Goal: Task Accomplishment & Management: Manage account settings

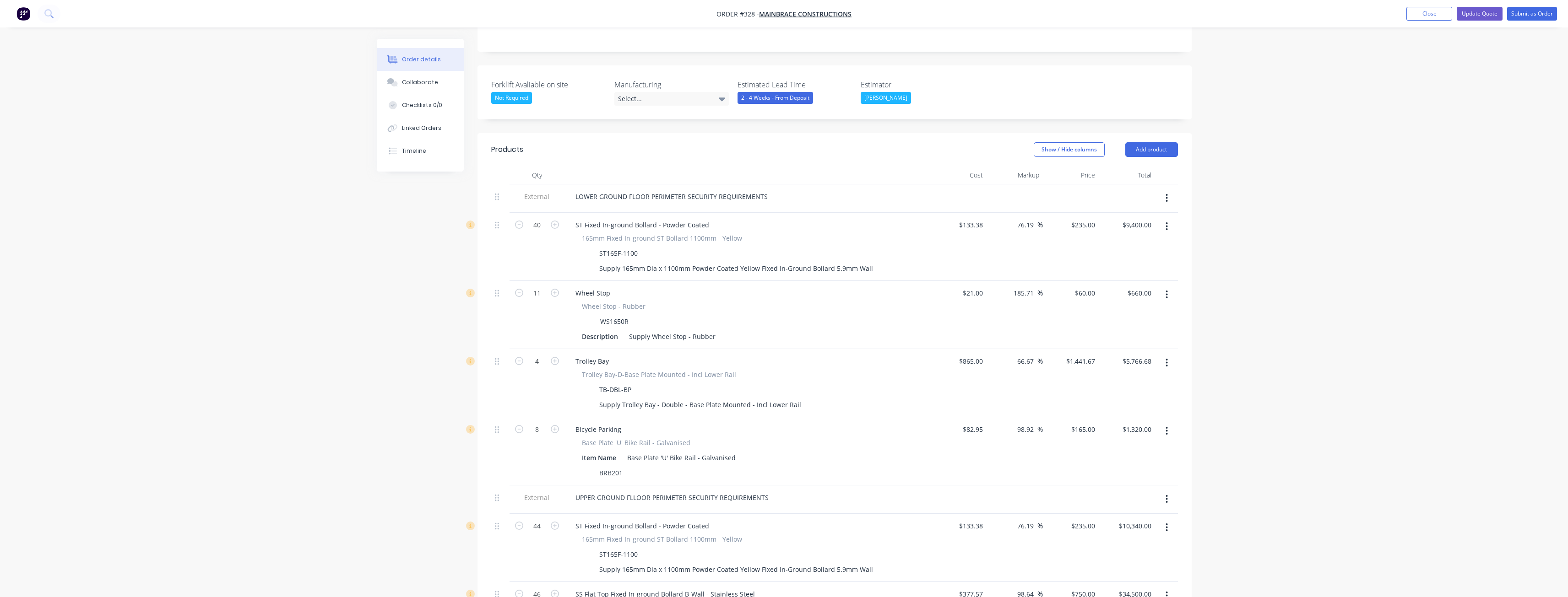
scroll to position [229, 0]
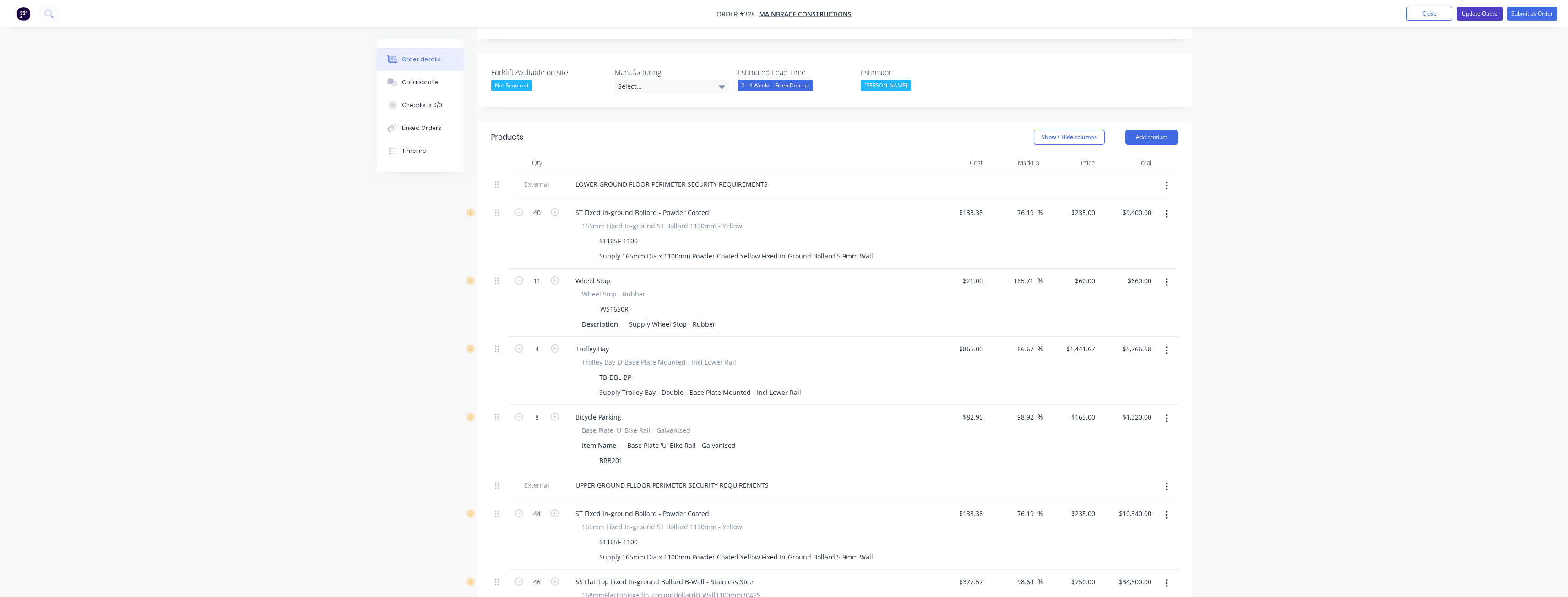
click at [1476, 12] on button "Update Quote" at bounding box center [1479, 13] width 46 height 13
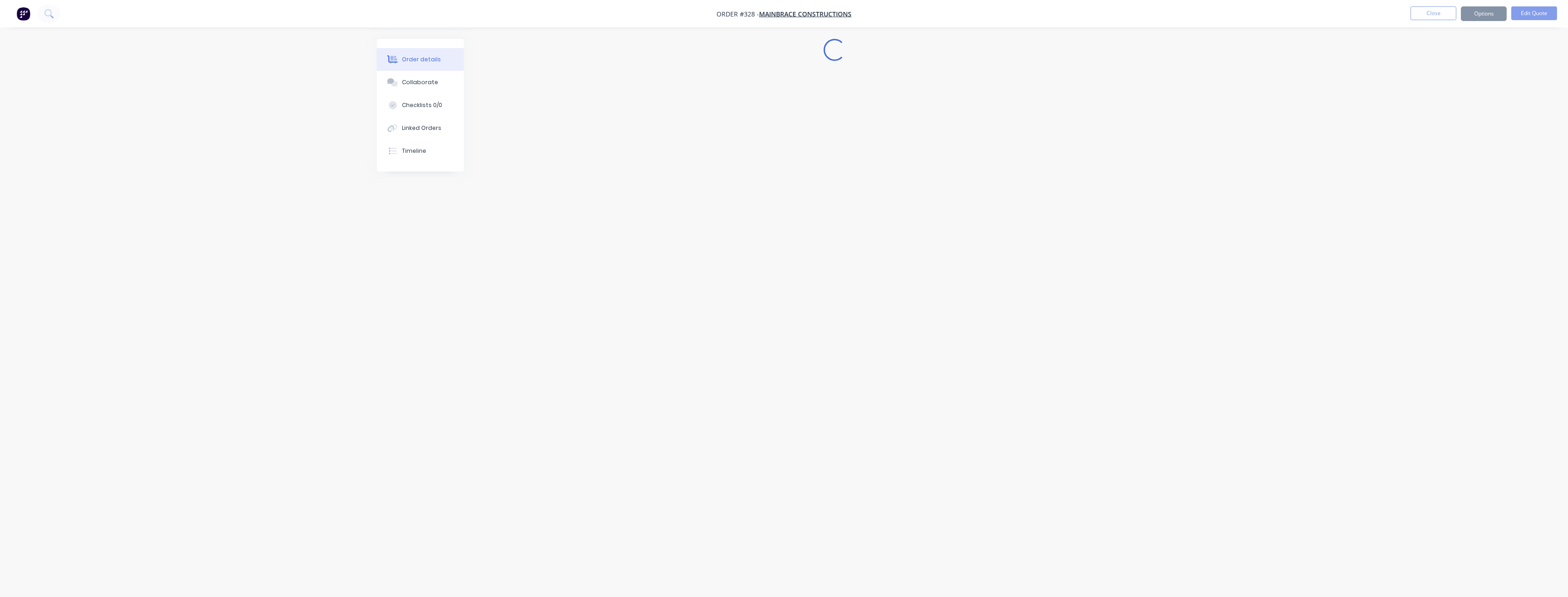
scroll to position [0, 0]
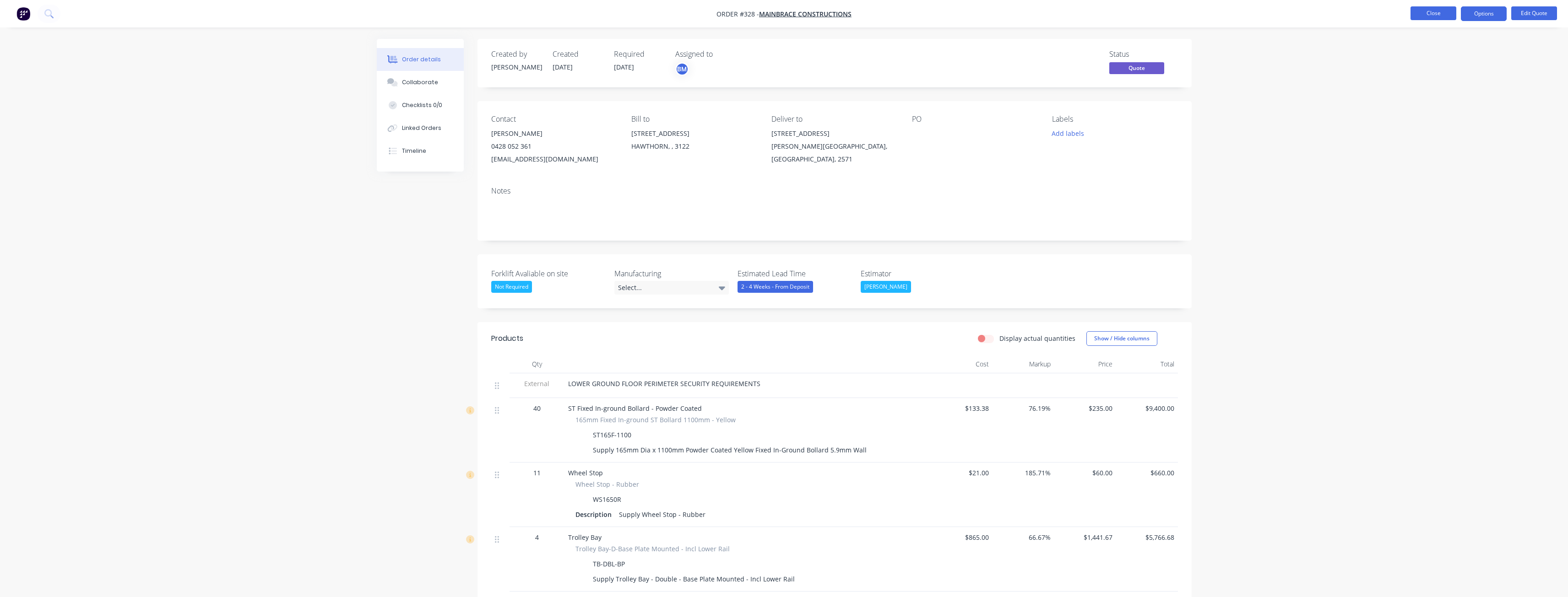
click at [1429, 12] on button "Close" at bounding box center [1433, 13] width 46 height 13
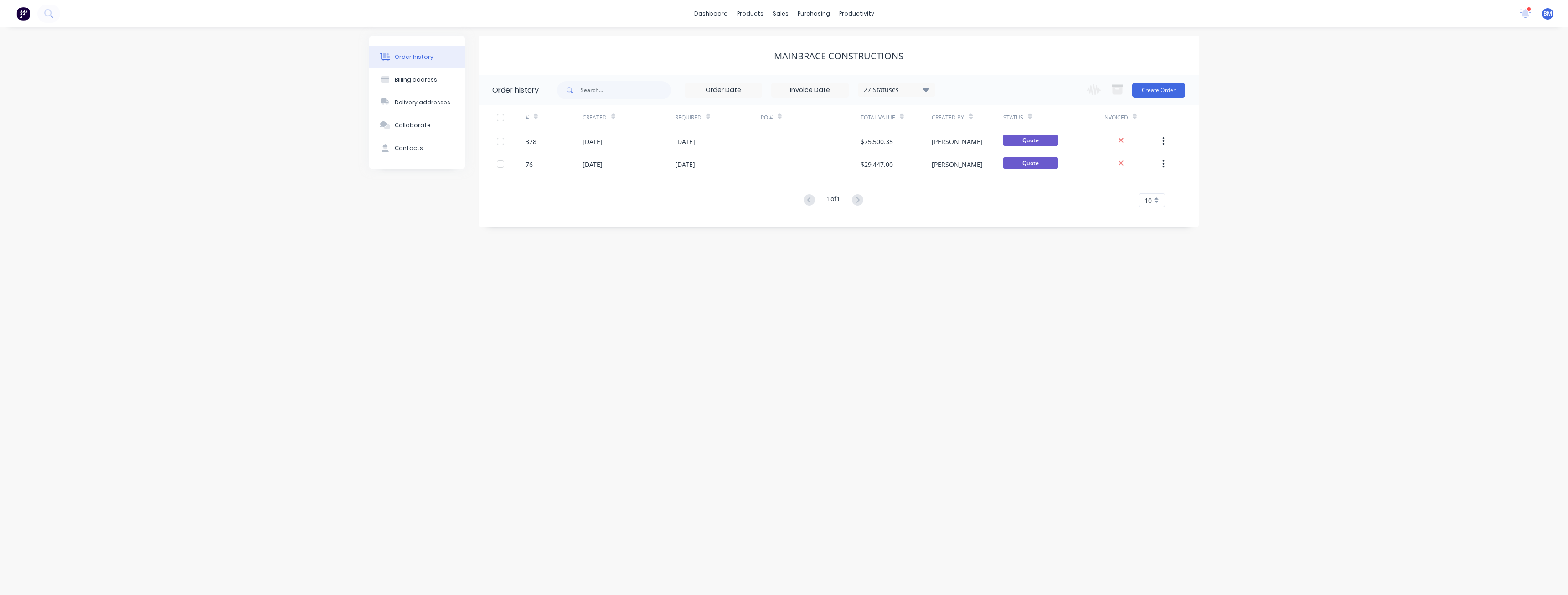
click at [1319, 169] on div "Order history Billing address Delivery addresses Collaborate Contacts Mainbrace…" at bounding box center [784, 311] width 1568 height 568
click at [786, 133] on div at bounding box center [811, 141] width 100 height 23
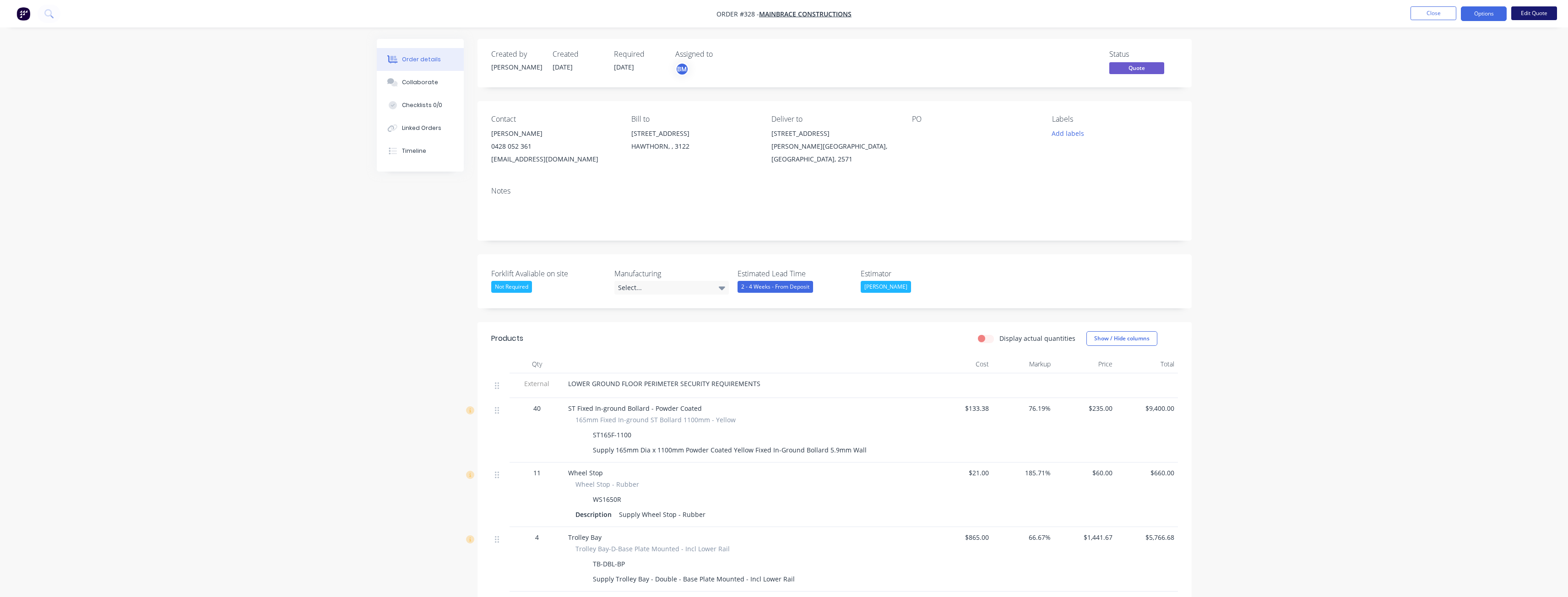
click at [1532, 9] on button "Edit Quote" at bounding box center [1534, 13] width 46 height 13
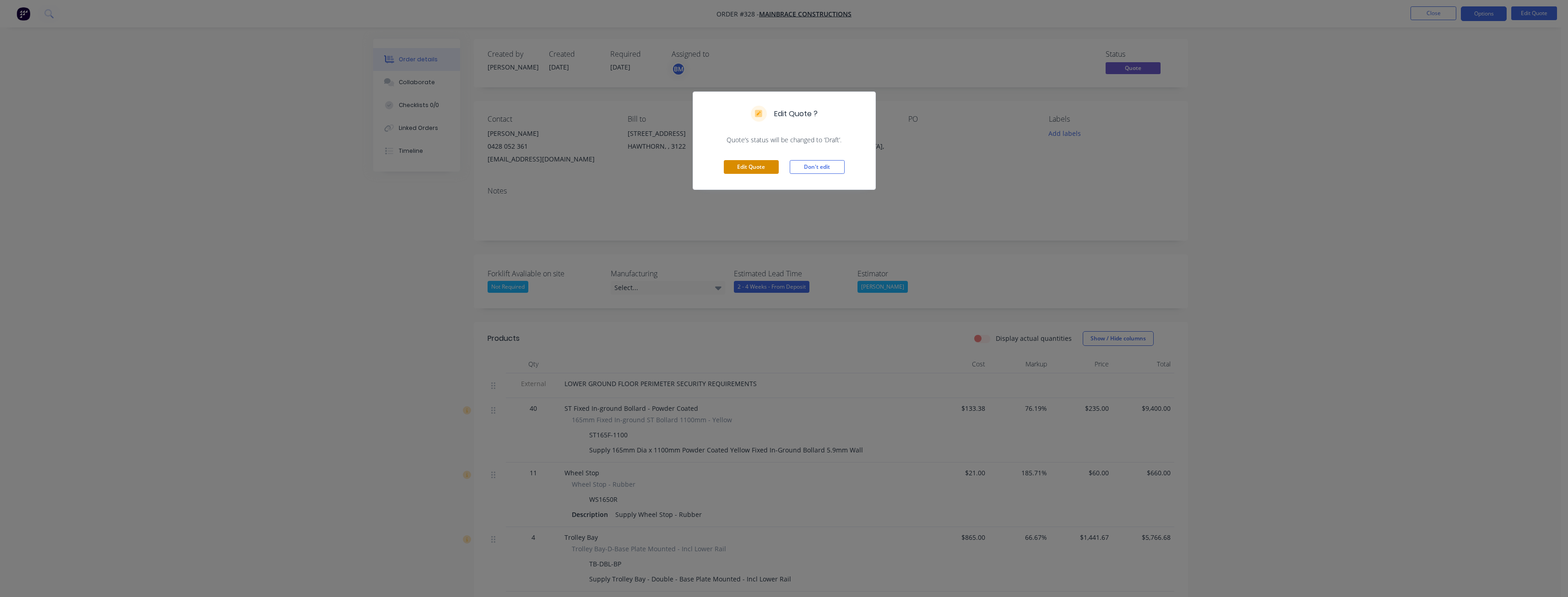
click at [748, 163] on button "Edit Quote" at bounding box center [751, 167] width 55 height 13
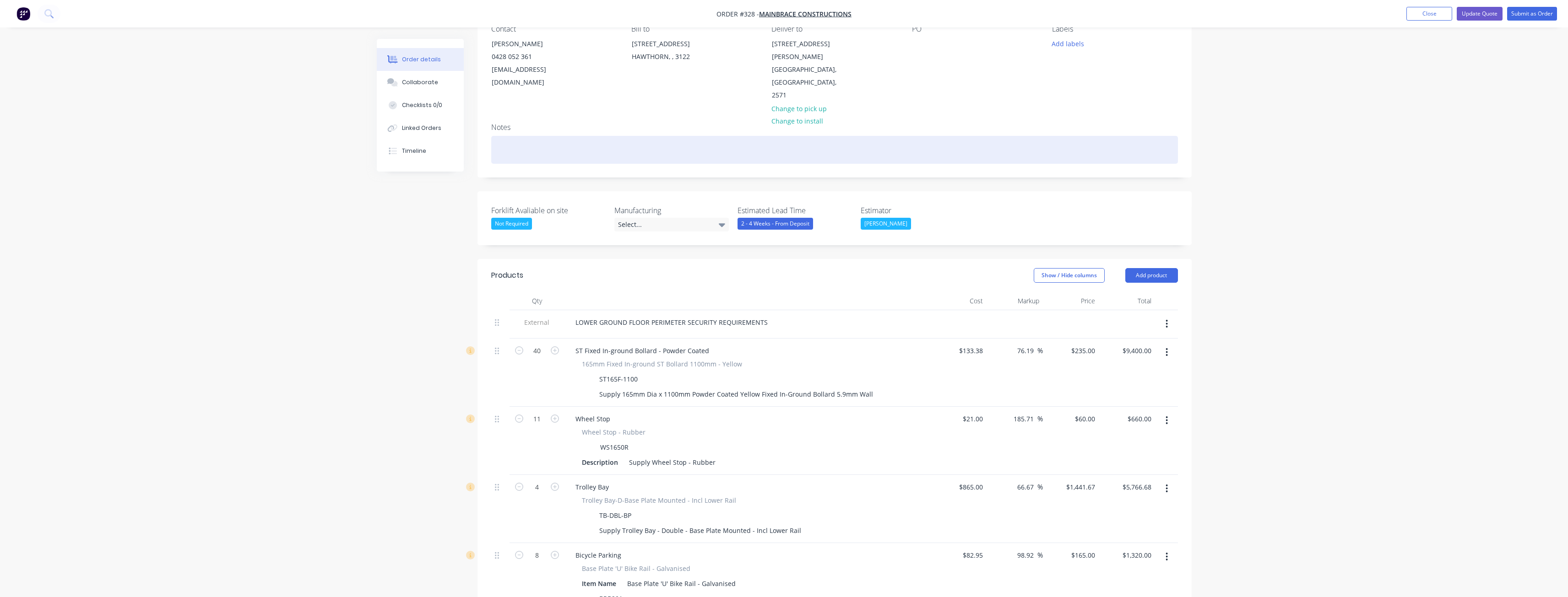
scroll to position [92, 0]
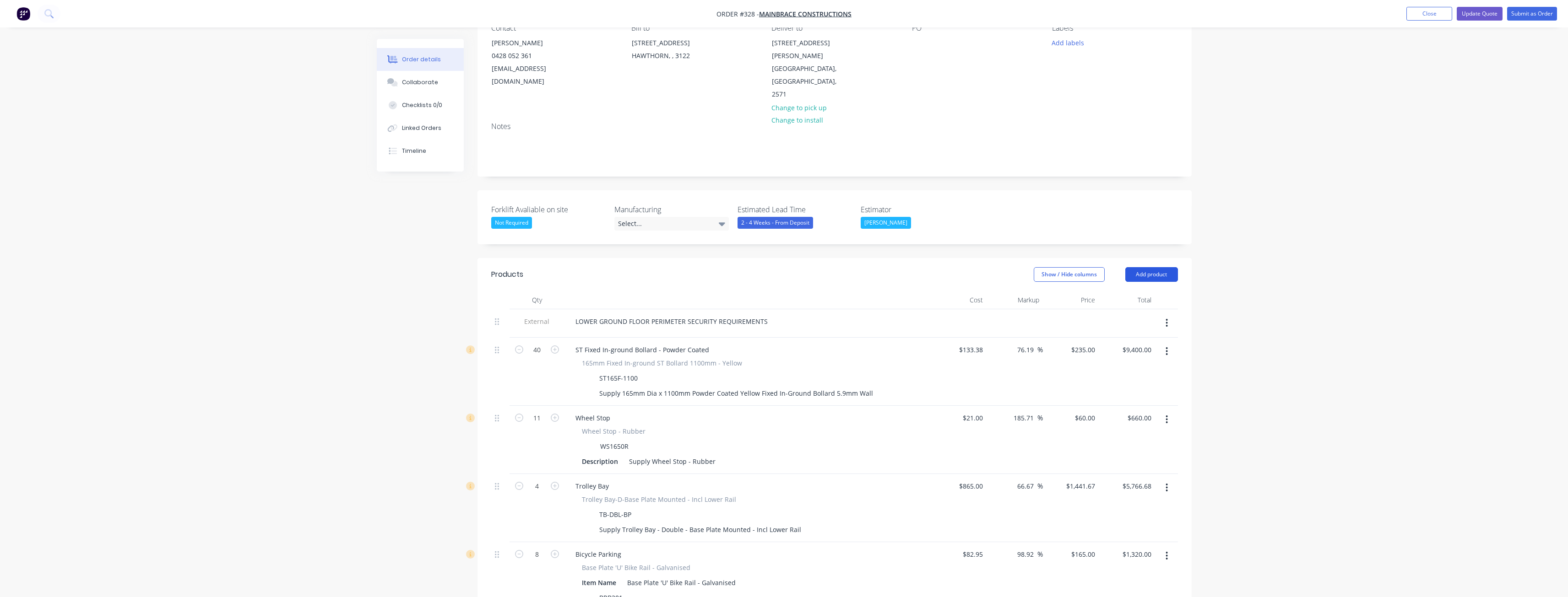
click at [1147, 267] on button "Add product" at bounding box center [1152, 274] width 53 height 15
click at [1116, 291] on div "Product catalogue" at bounding box center [1134, 298] width 70 height 13
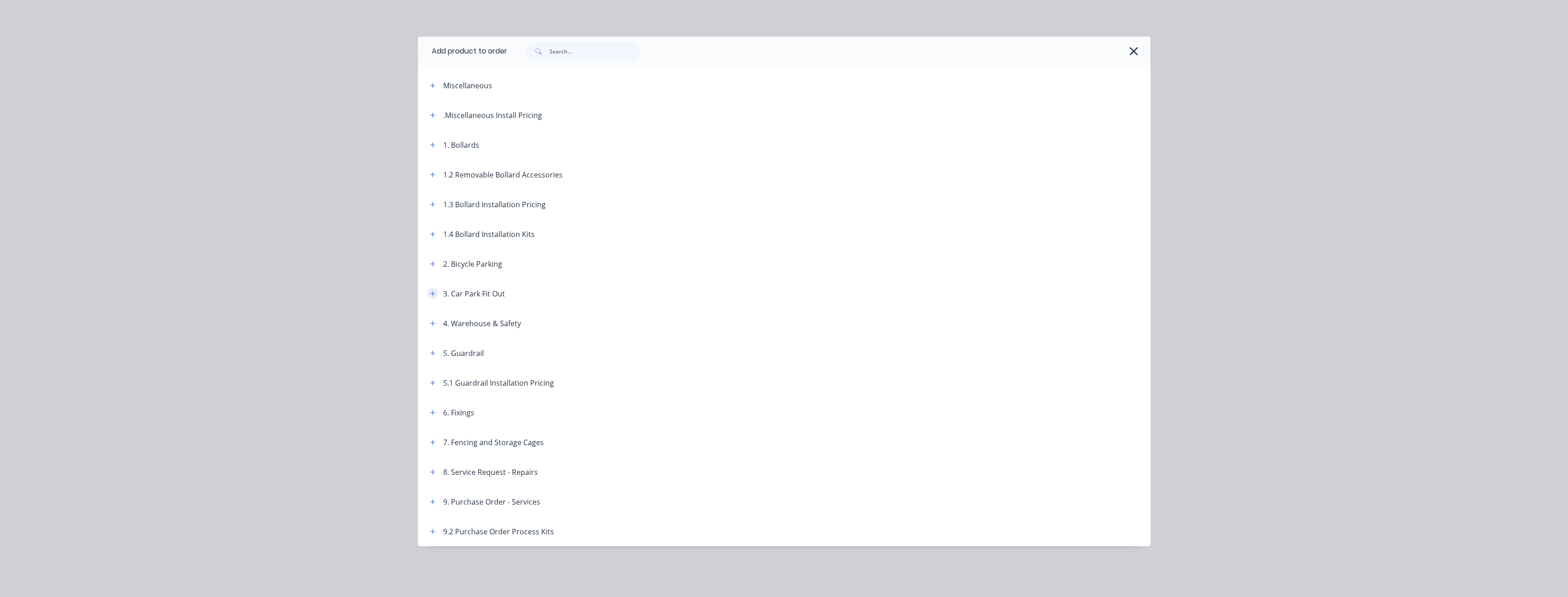
click at [432, 294] on icon "button" at bounding box center [432, 293] width 5 height 5
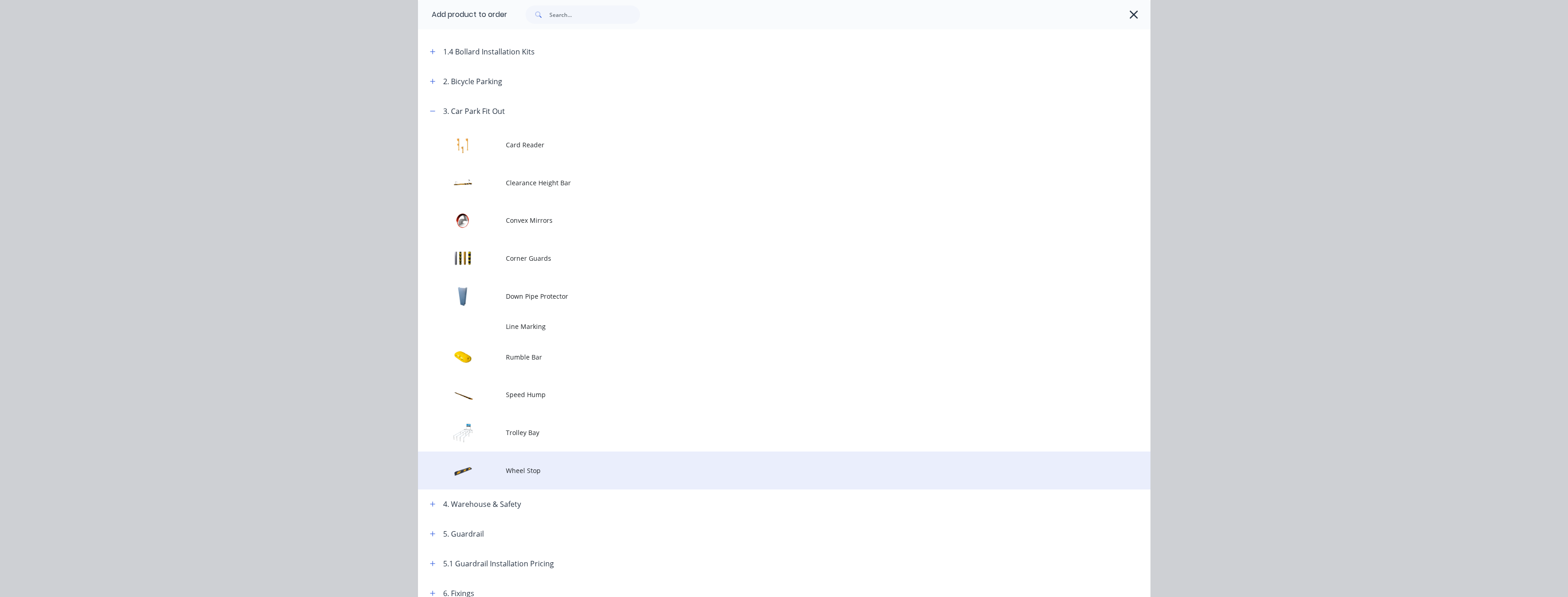
scroll to position [320, 0]
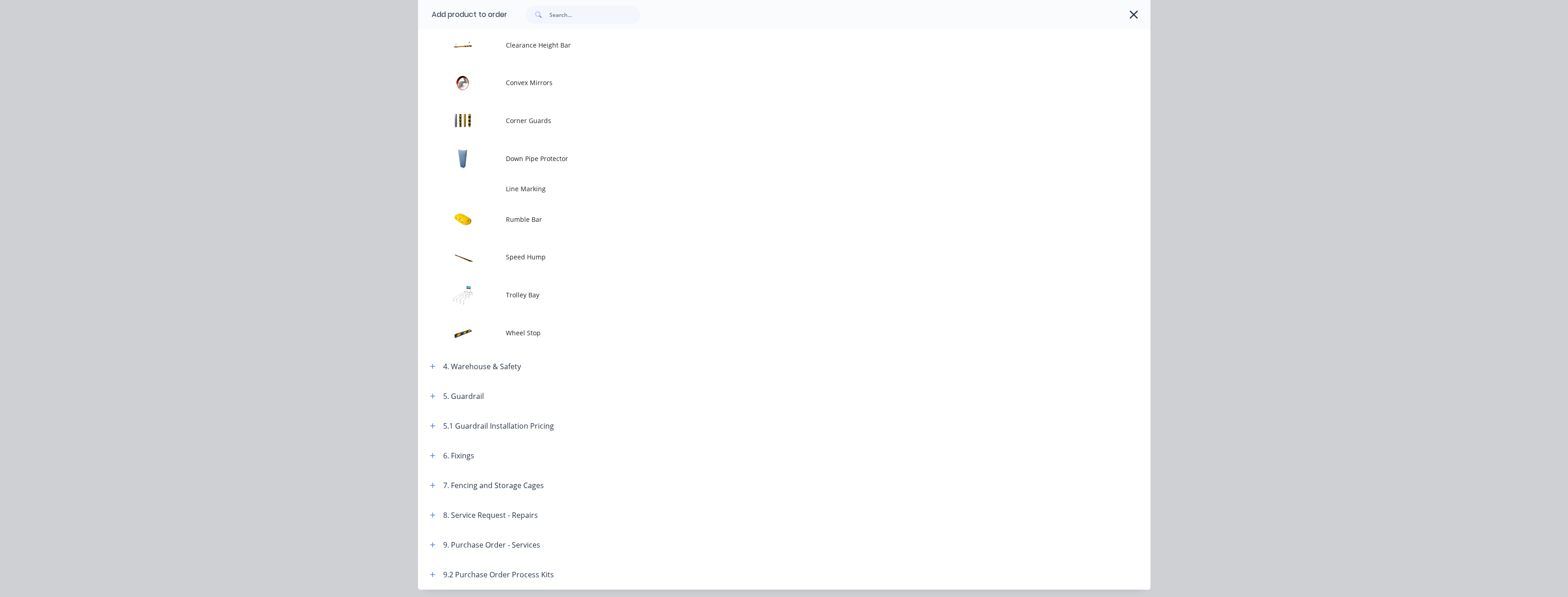
click at [525, 328] on span "Wheel Stop" at bounding box center [763, 333] width 515 height 10
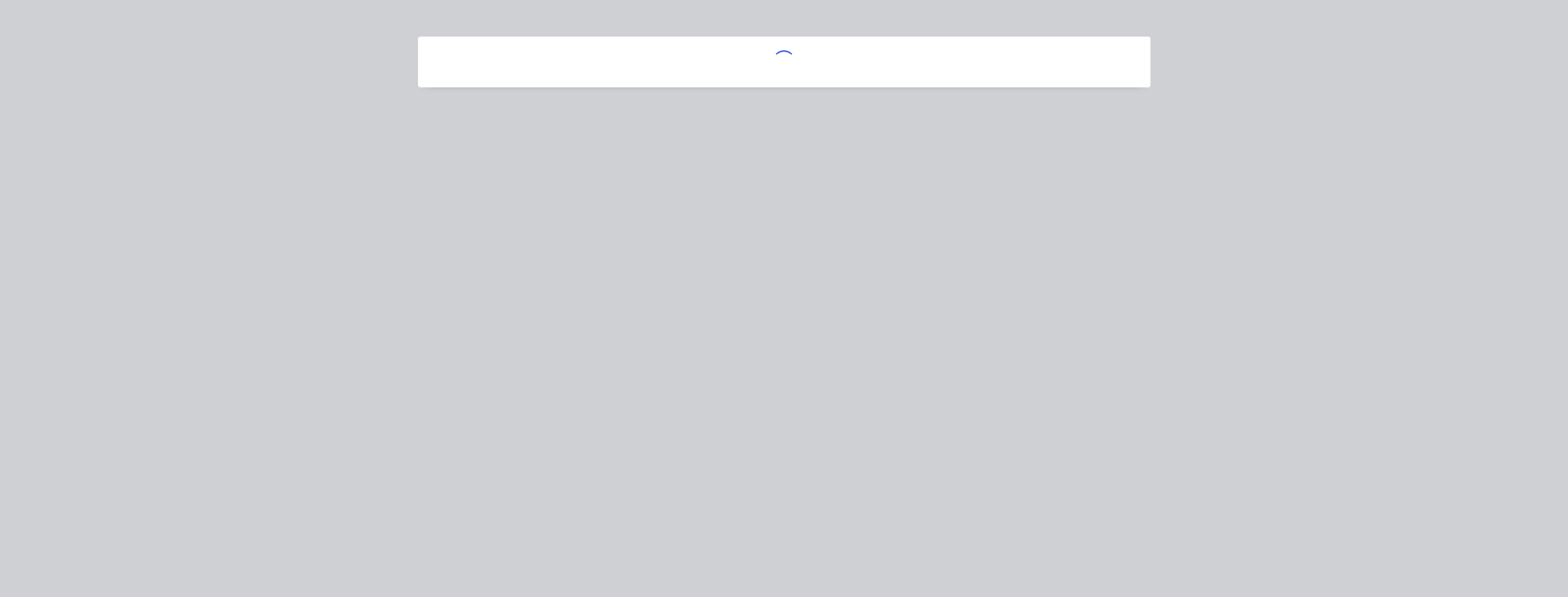
scroll to position [0, 0]
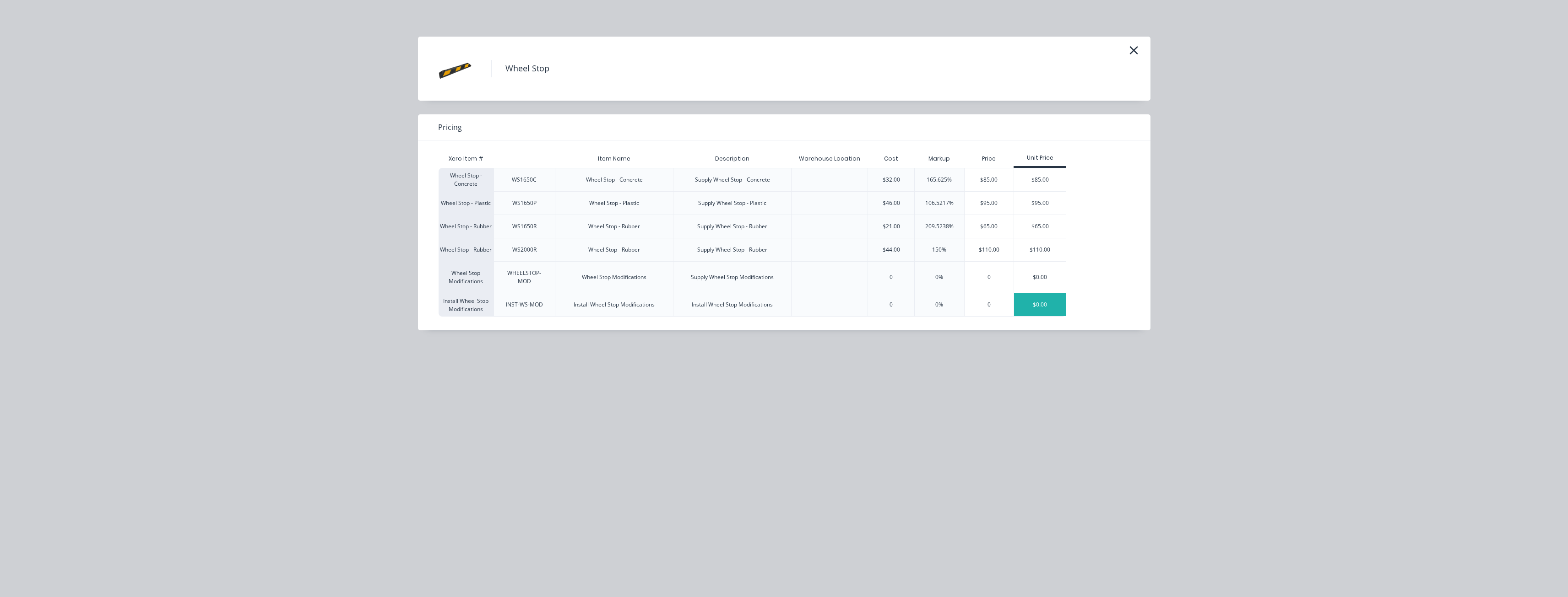
click at [1039, 301] on div "$0.00" at bounding box center [1040, 304] width 52 height 23
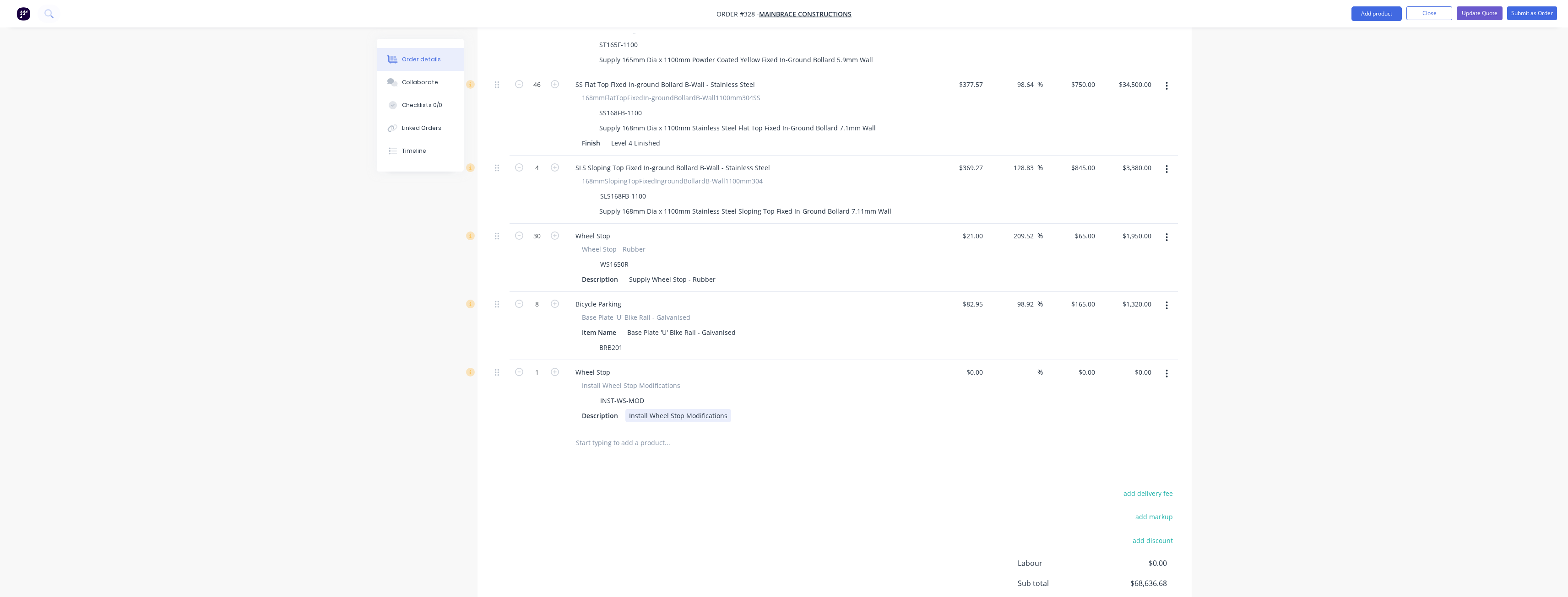
scroll to position [806, 0]
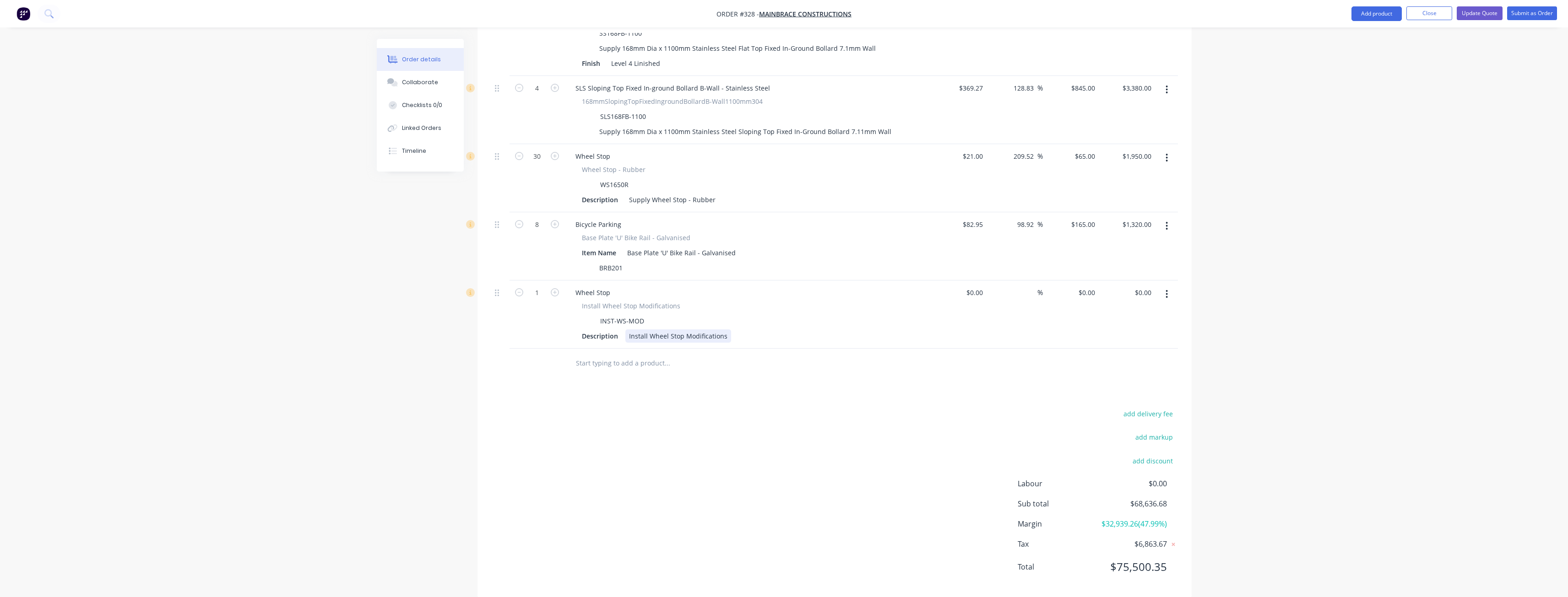
click at [726, 329] on div "Install Wheel Stop Modifications" at bounding box center [678, 336] width 106 height 13
click at [1091, 286] on input "0" at bounding box center [1093, 293] width 10 height 13
type input "$35.00"
click at [792, 362] on div "Products Show / Hide columns Add product Qty Cost Markup Price Total External L…" at bounding box center [834, 70] width 714 height 1054
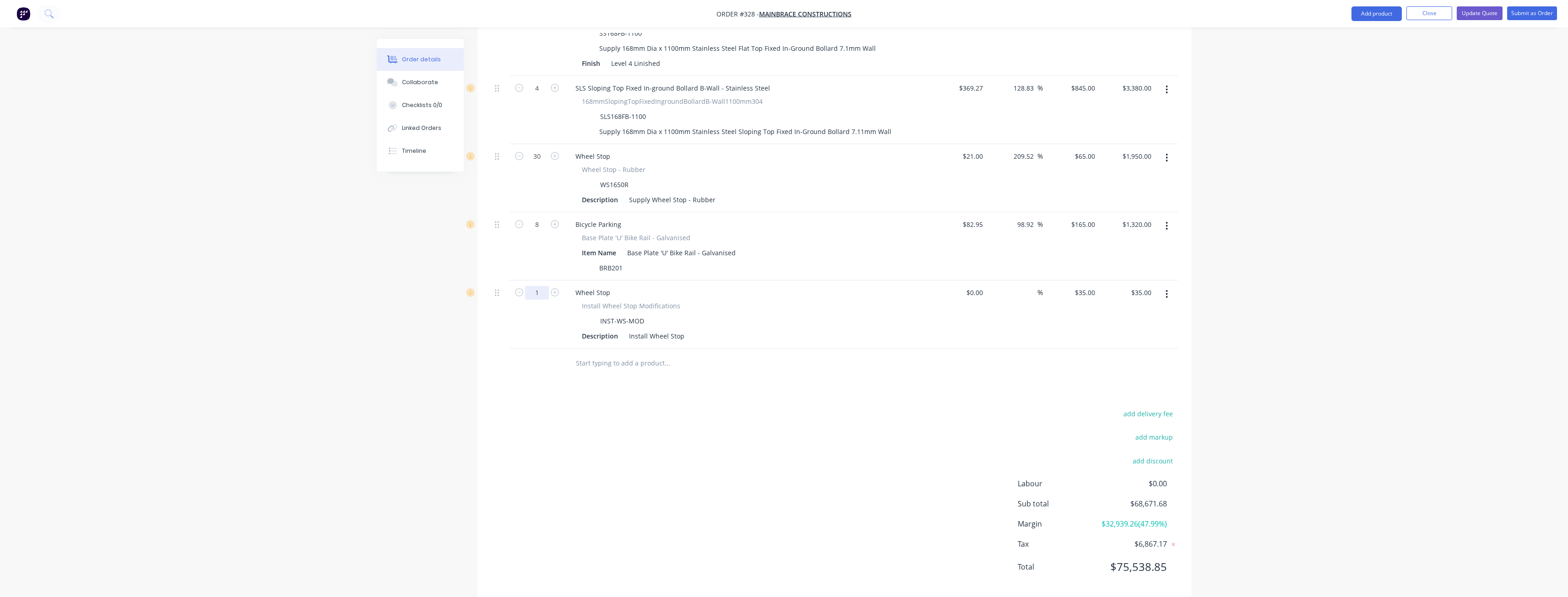
drag, startPoint x: 498, startPoint y: 270, endPoint x: 498, endPoint y: 199, distance: 71.0
type input "30"
type input "$1,050.00"
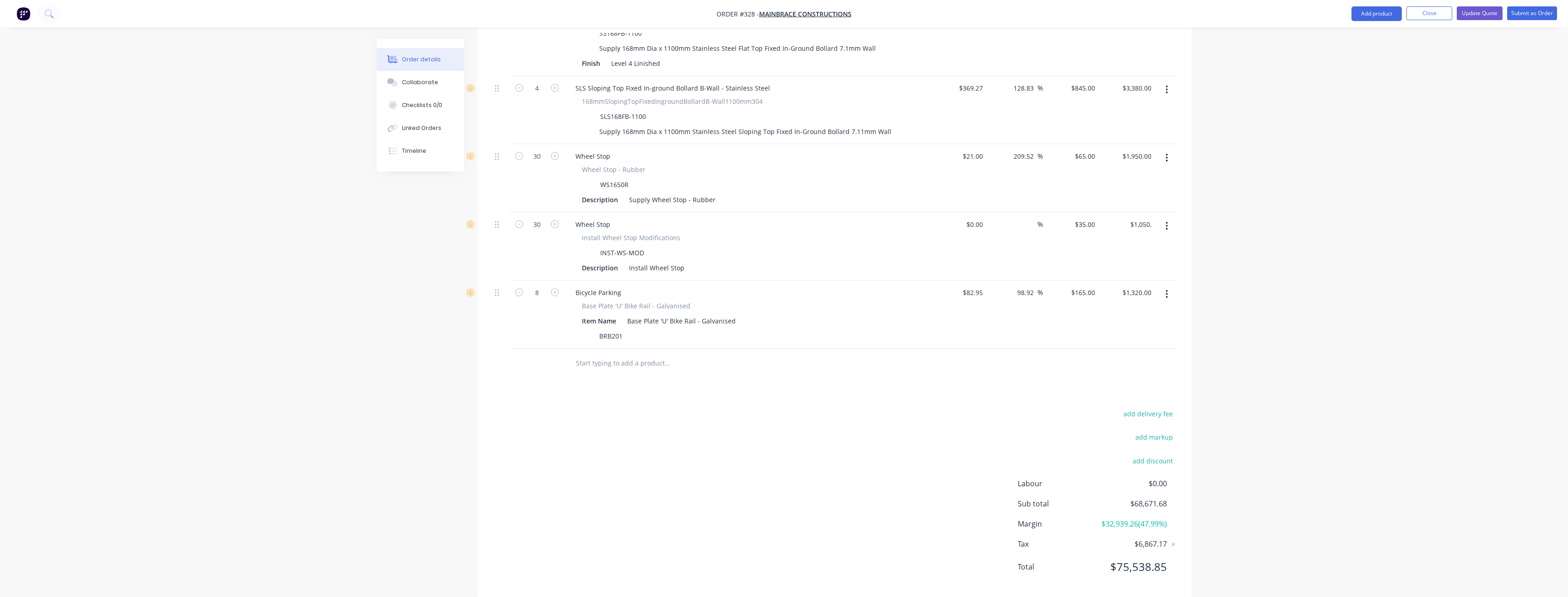
click at [580, 353] on div "Products Show / Hide columns Add product Qty Cost Markup Price Total External L…" at bounding box center [834, 70] width 714 height 1054
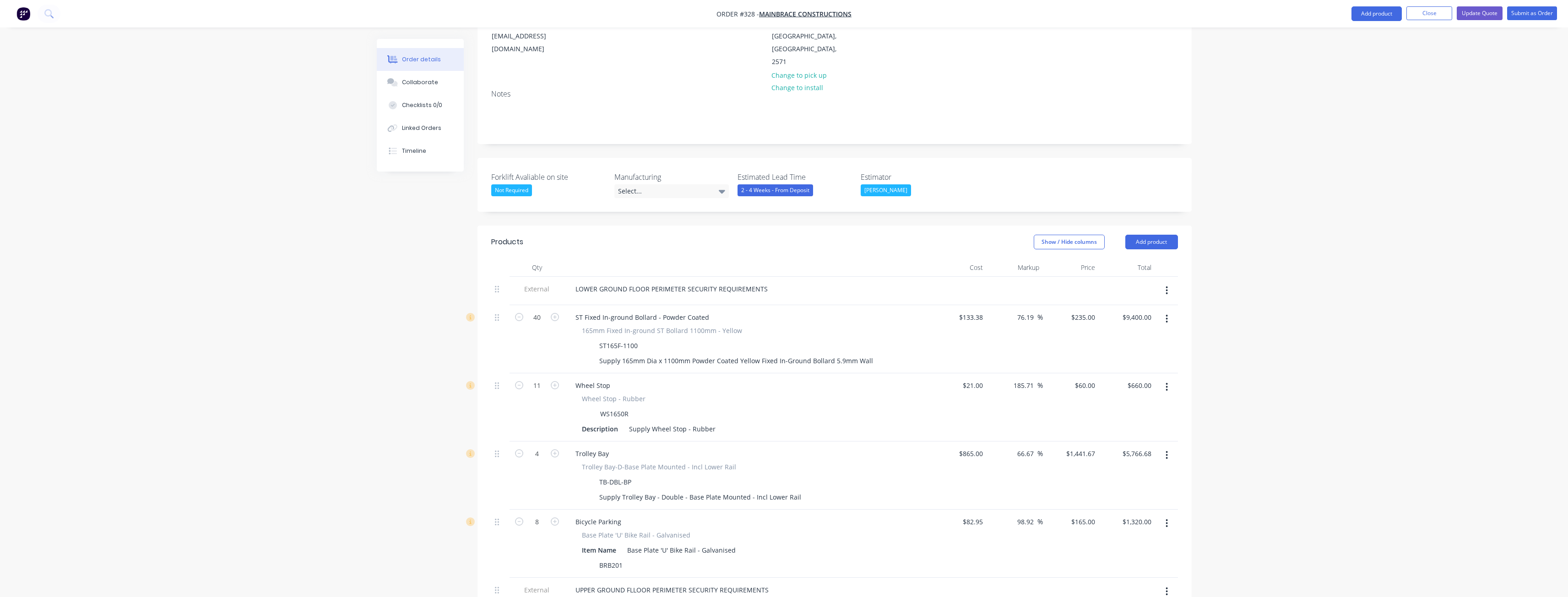
scroll to position [119, 0]
click at [1152, 240] on button "Add product" at bounding box center [1152, 247] width 53 height 15
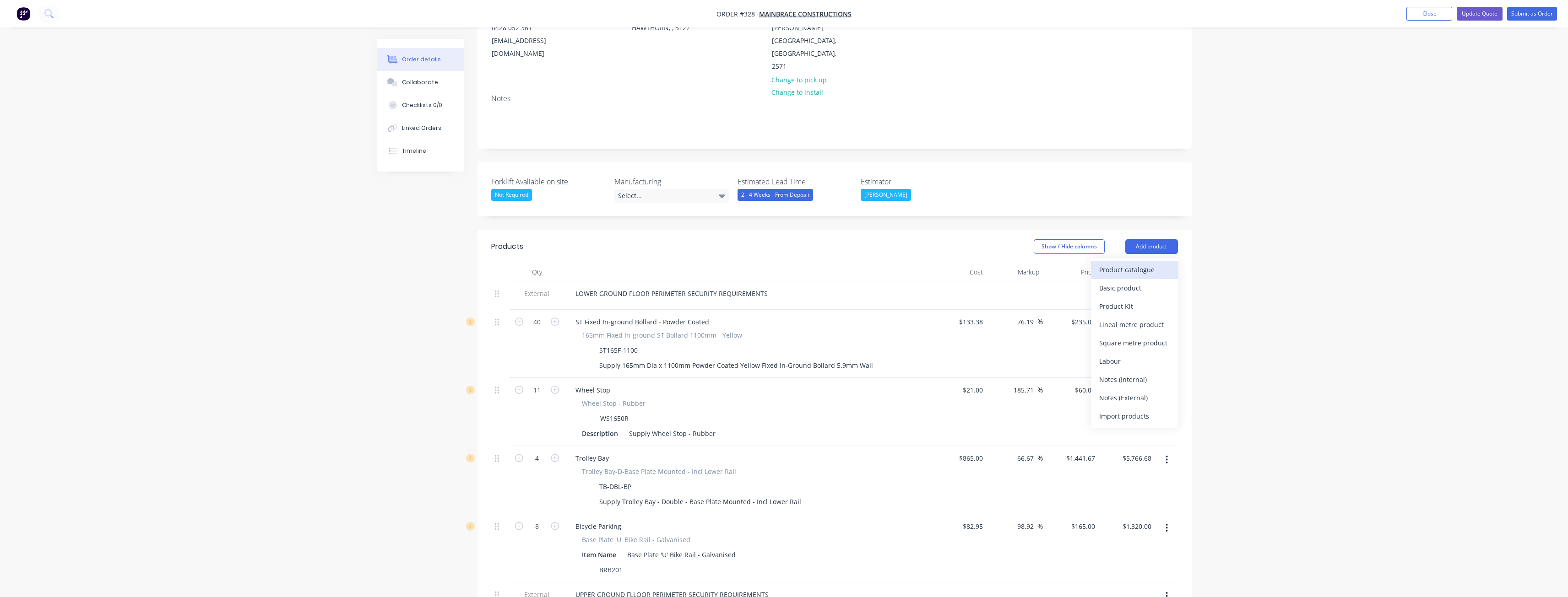
click at [1127, 263] on div "Product catalogue" at bounding box center [1134, 270] width 70 height 13
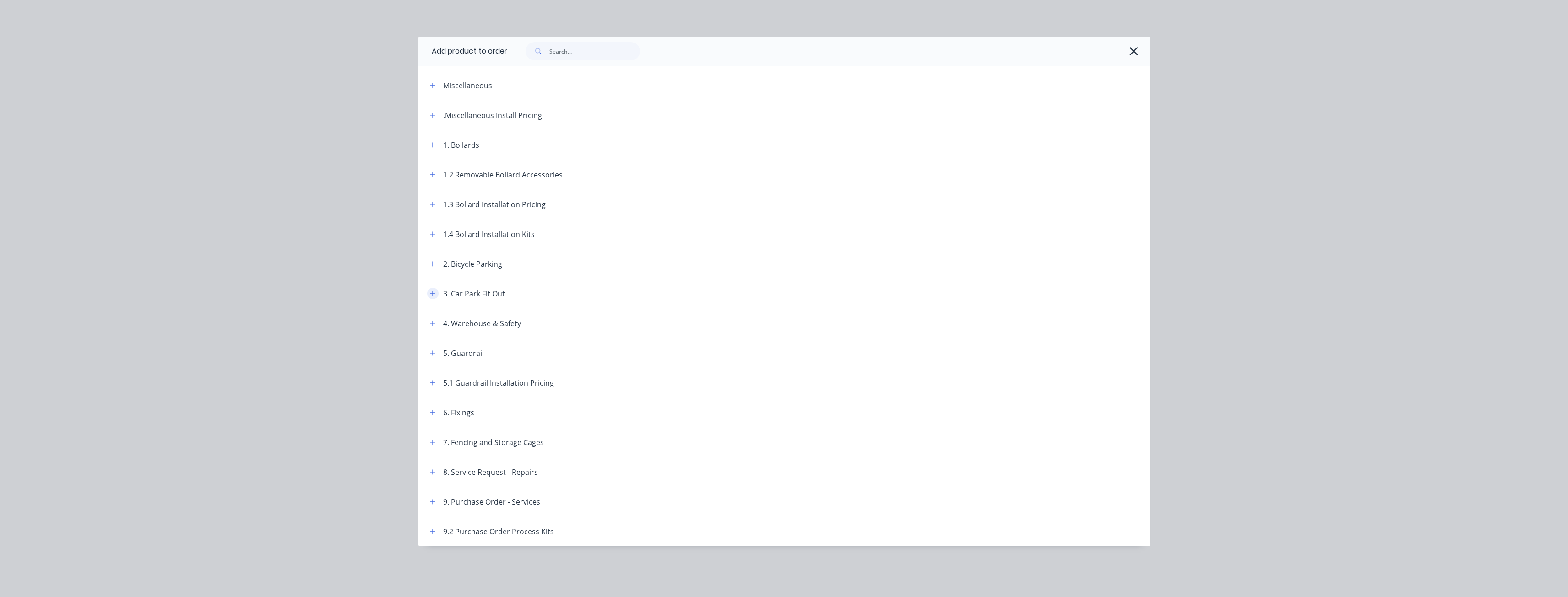
click at [433, 293] on icon "button" at bounding box center [432, 293] width 5 height 5
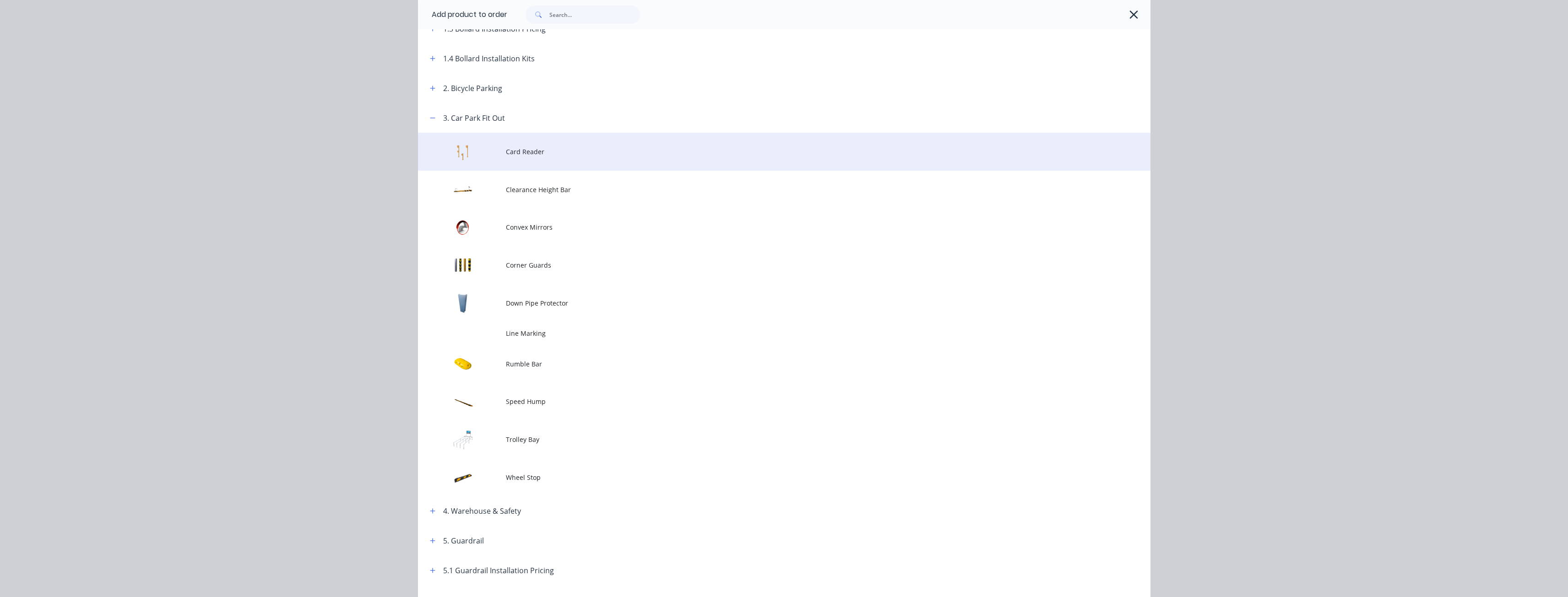
scroll to position [183, 0]
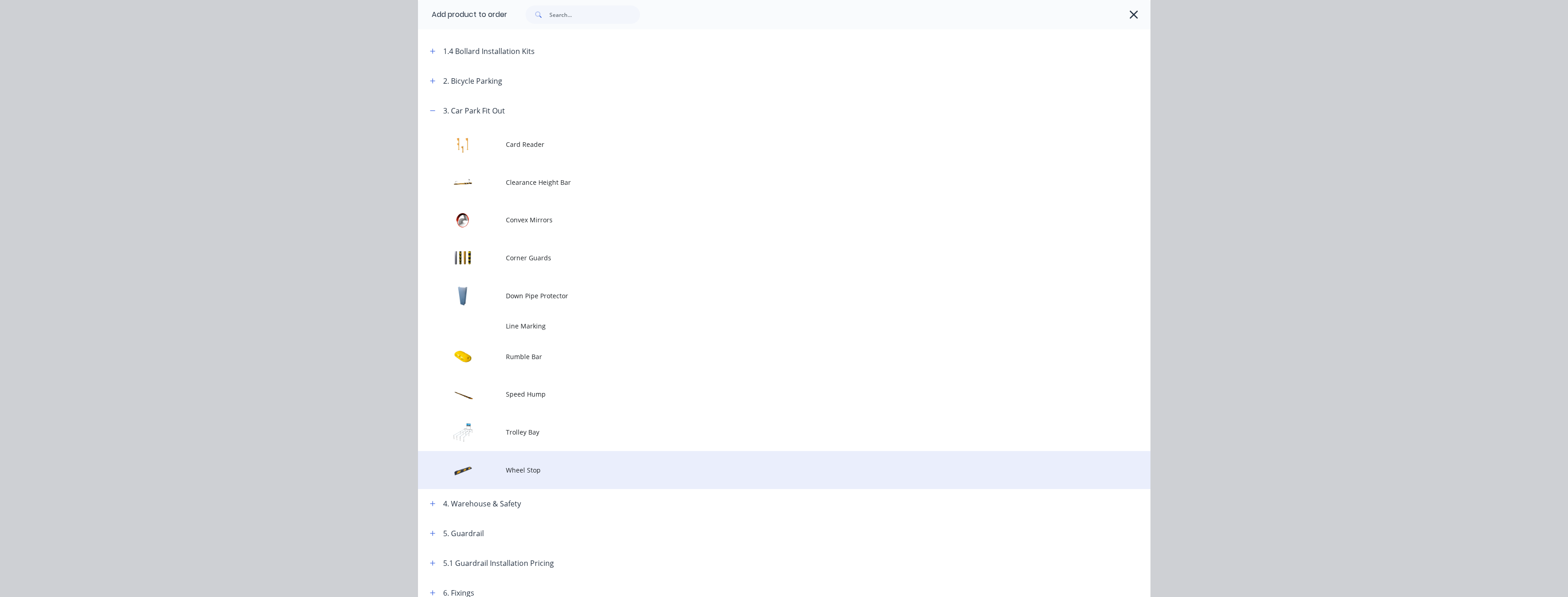
click at [540, 469] on span "Wheel Stop" at bounding box center [763, 471] width 515 height 10
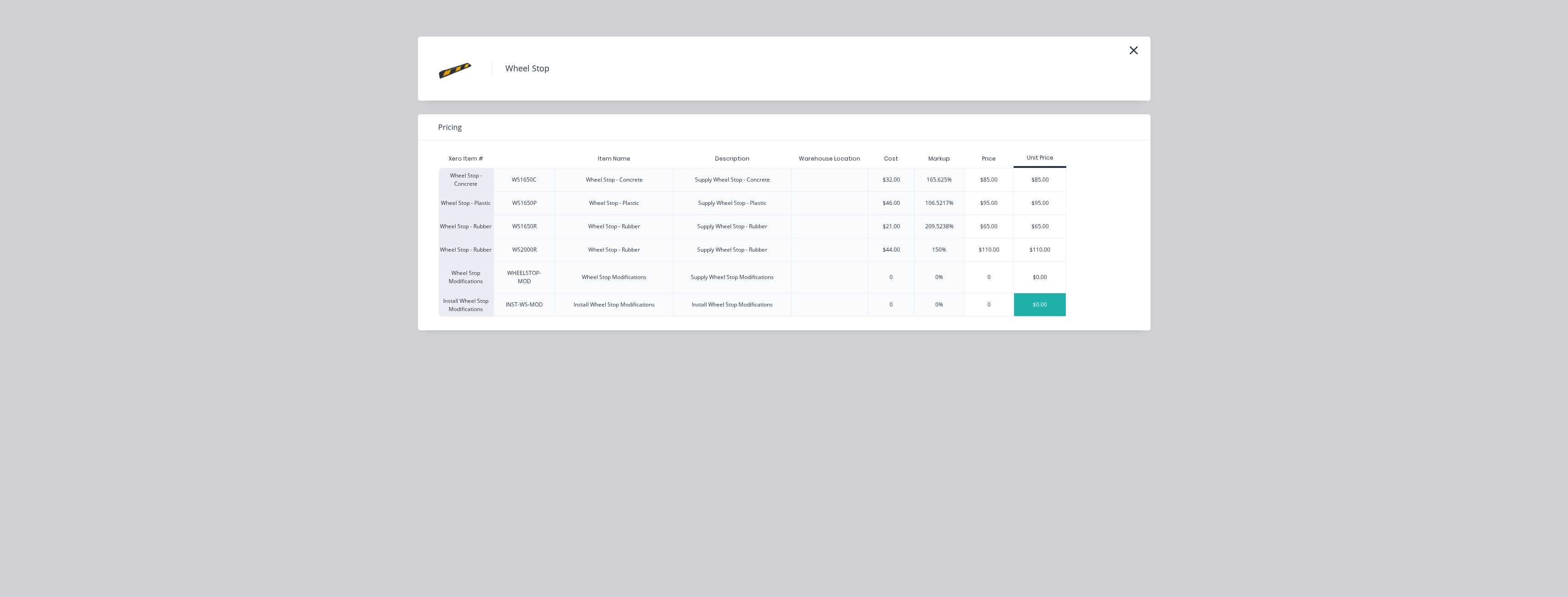
click at [1034, 306] on div "$0.00" at bounding box center [1040, 304] width 52 height 23
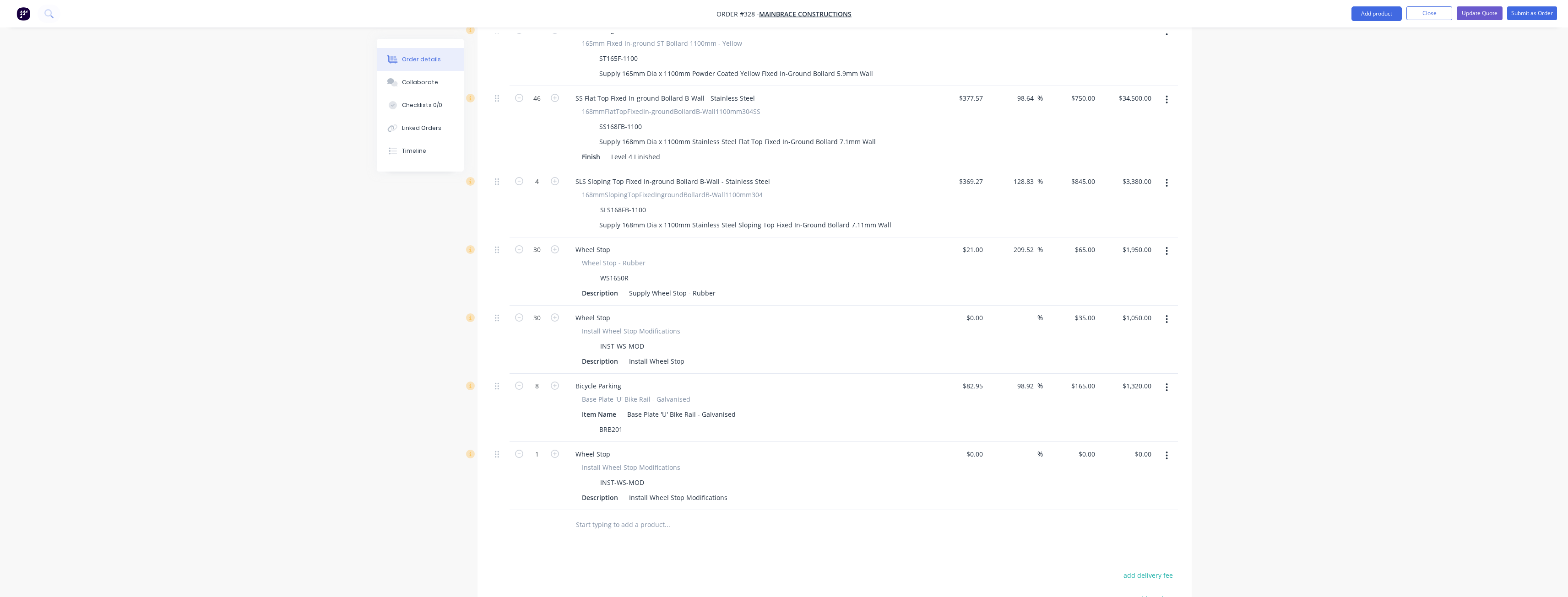
scroll to position [852, 0]
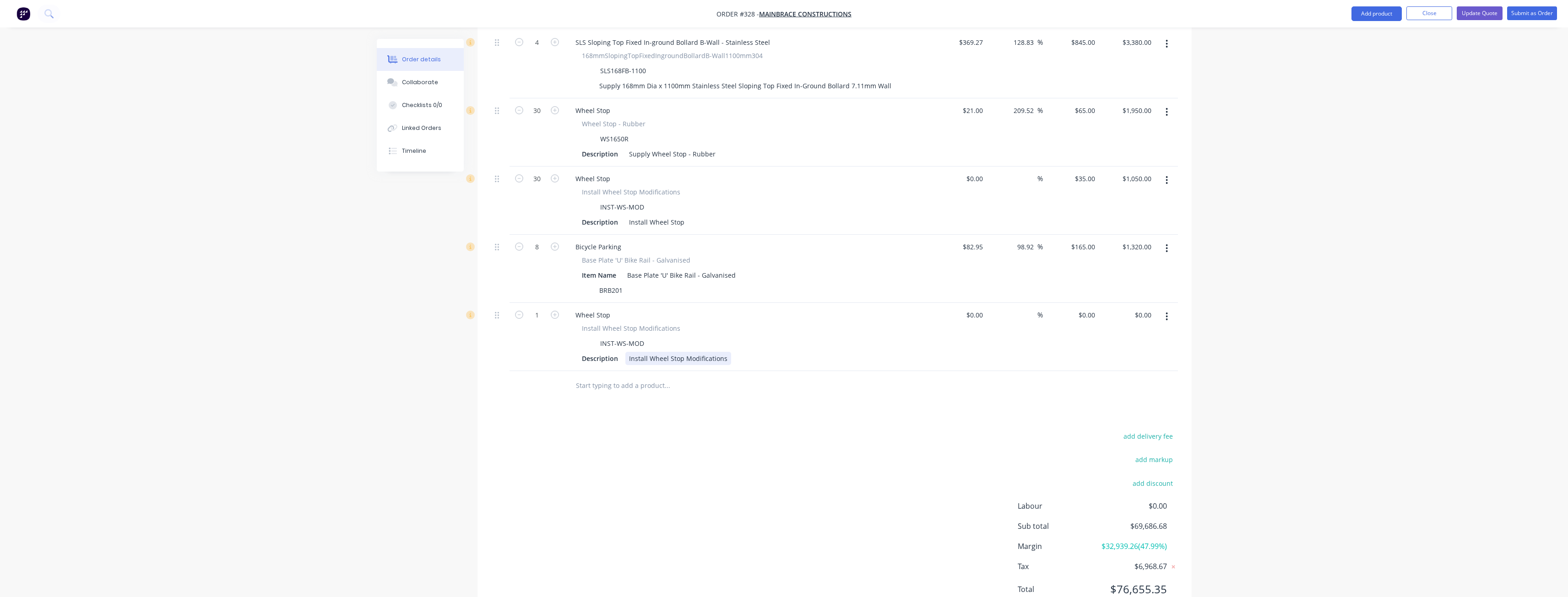
click at [726, 352] on div "Install Wheel Stop Modifications" at bounding box center [678, 359] width 106 height 13
click at [1089, 309] on input "0" at bounding box center [1093, 315] width 10 height 13
type input "$35.00"
click at [781, 430] on div "add delivery fee add markup add discount Labour $0.00 Sub total $69,686.68 Marg…" at bounding box center [834, 518] width 686 height 177
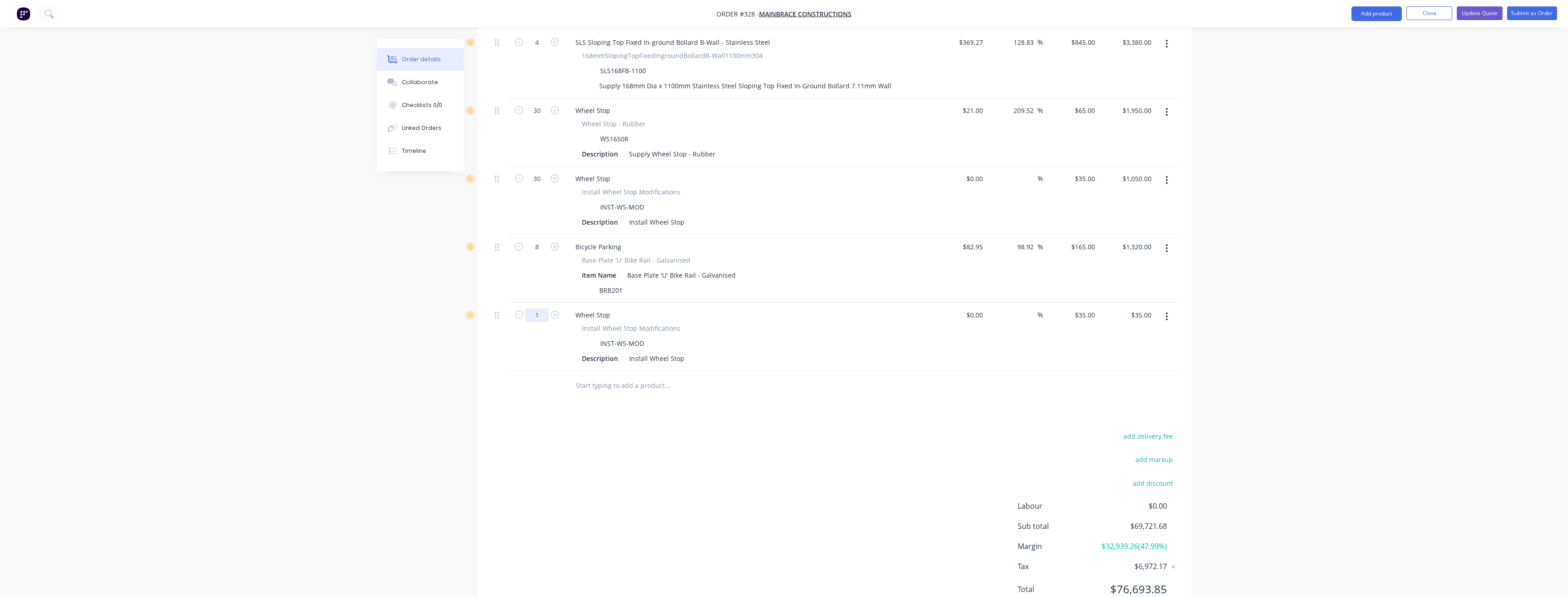
type input "11"
type input "$385.00"
click at [610, 430] on div "add delivery fee add markup add discount Labour $0.00 Sub total $69,721.68 Marg…" at bounding box center [834, 518] width 686 height 177
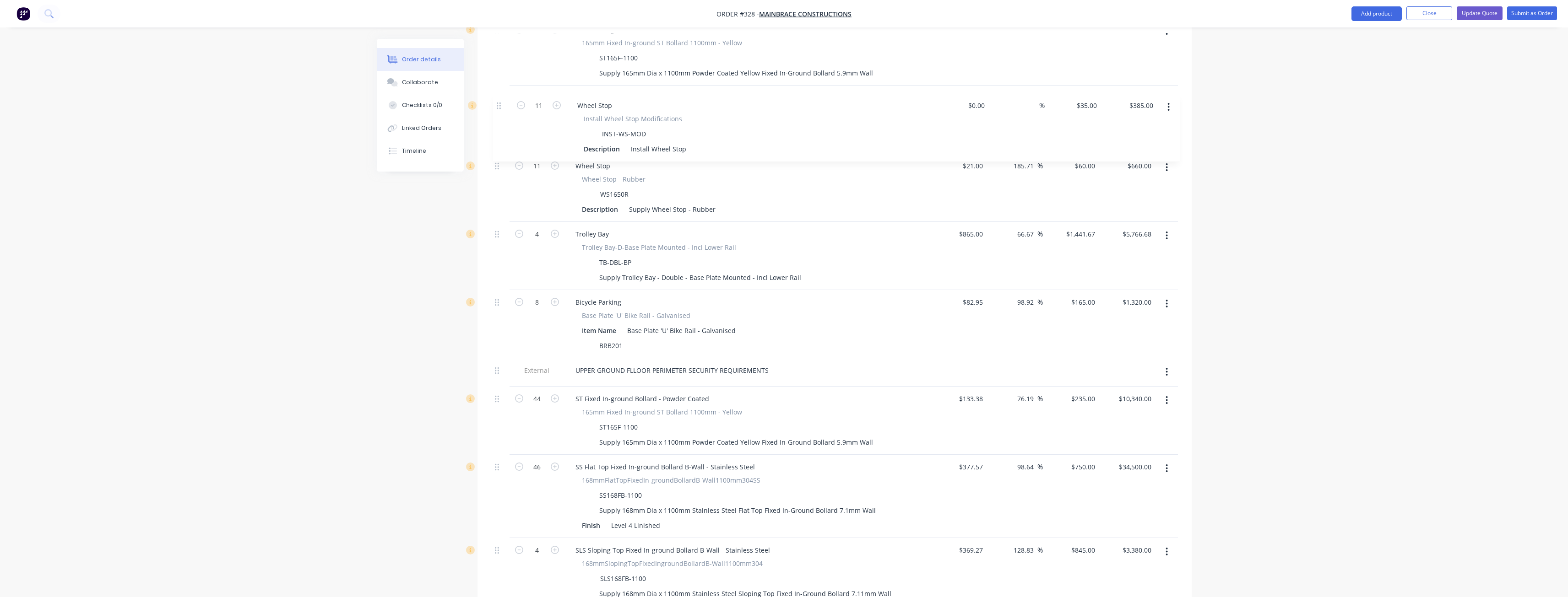
scroll to position [405, 0]
drag, startPoint x: 499, startPoint y: 475, endPoint x: 497, endPoint y: 136, distance: 339.0
click at [497, 136] on div "External LOWER GROUND FLOOR PERIMETER SECURITY REQUIREMENTS 40 ST Fixed In-grou…" at bounding box center [834, 406] width 686 height 822
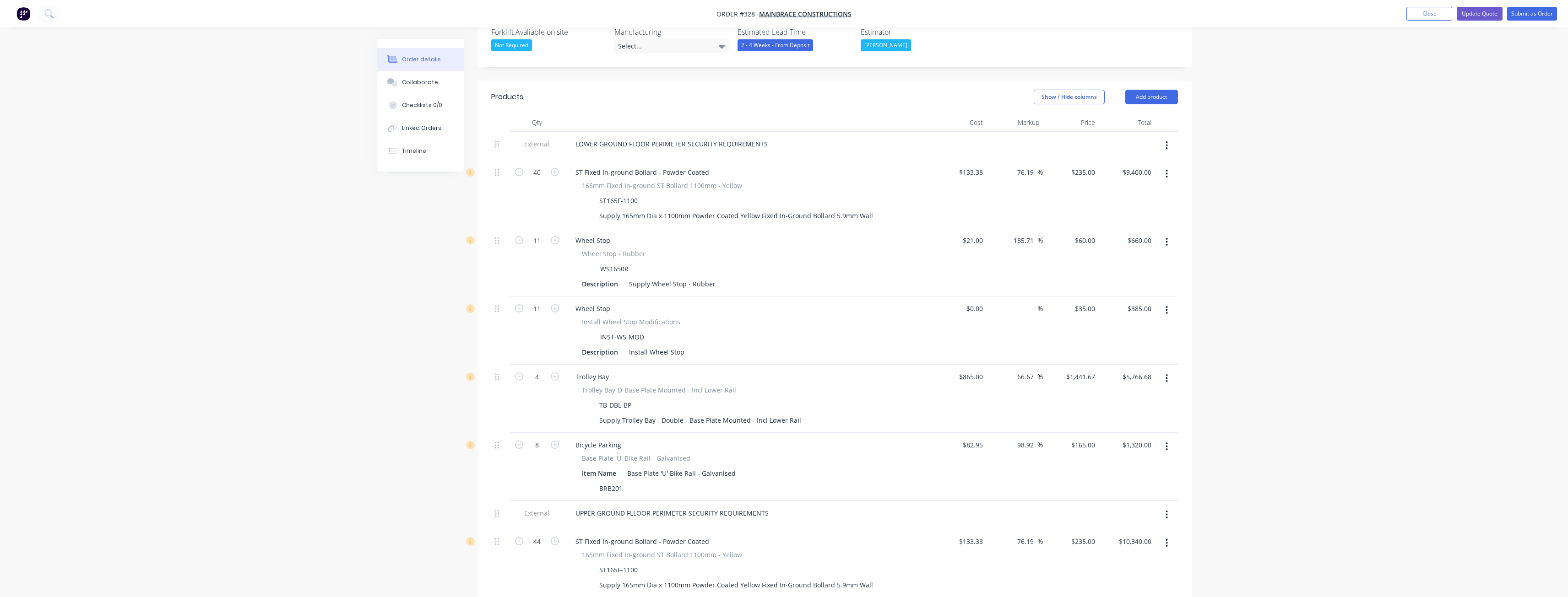
scroll to position [268, 0]
click at [1142, 90] on button "Add product" at bounding box center [1152, 98] width 53 height 15
click at [1131, 114] on div "Product catalogue" at bounding box center [1134, 121] width 70 height 13
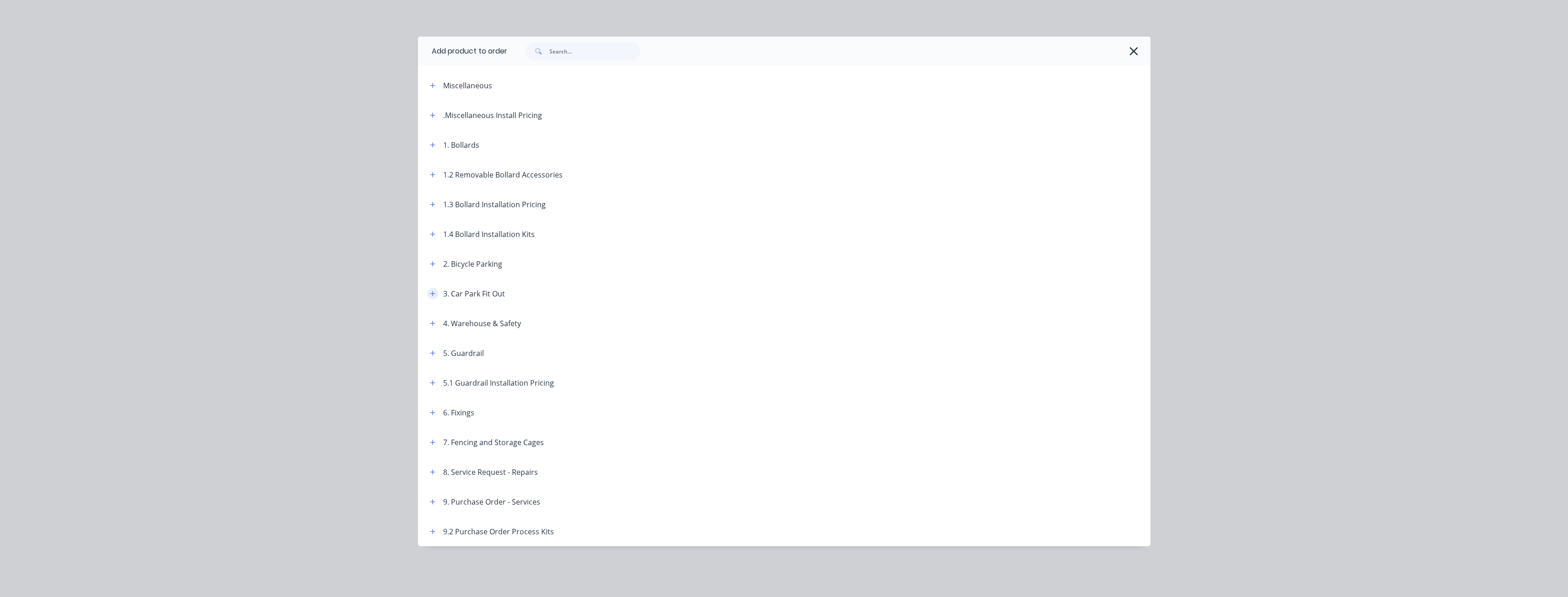
click at [429, 295] on button "button" at bounding box center [433, 293] width 12 height 12
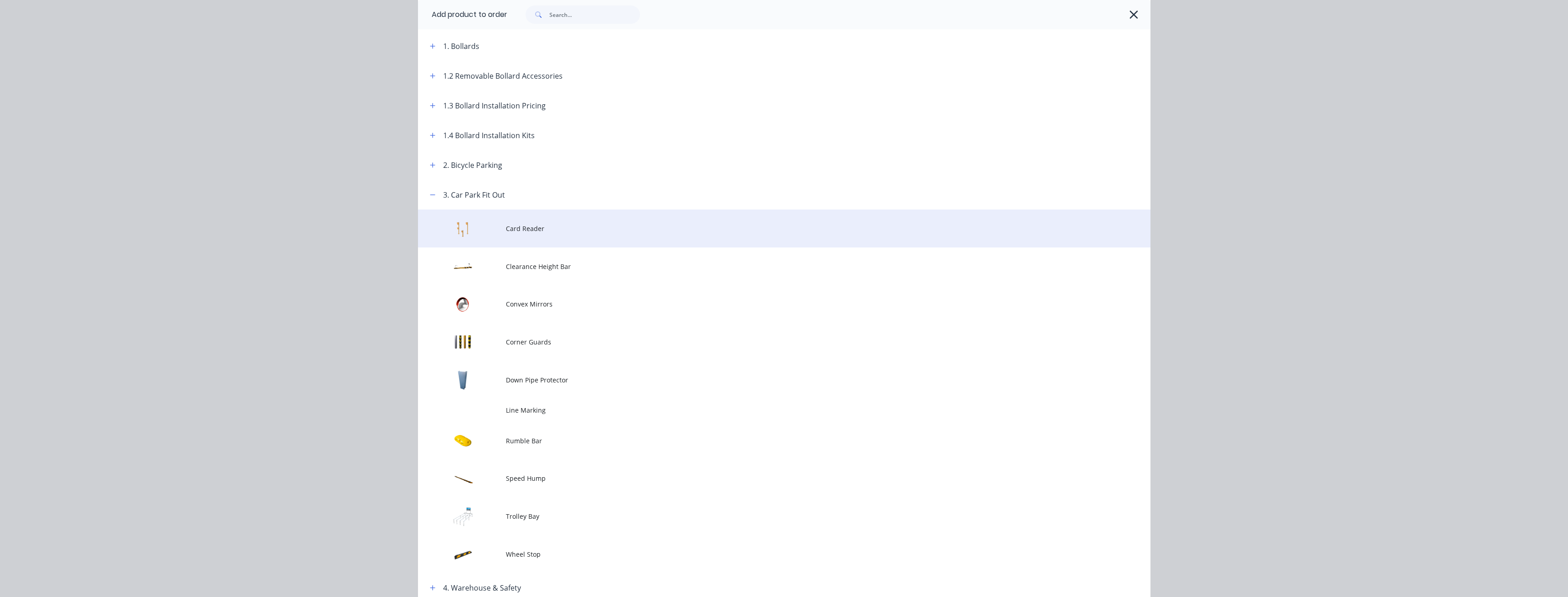
scroll to position [183, 0]
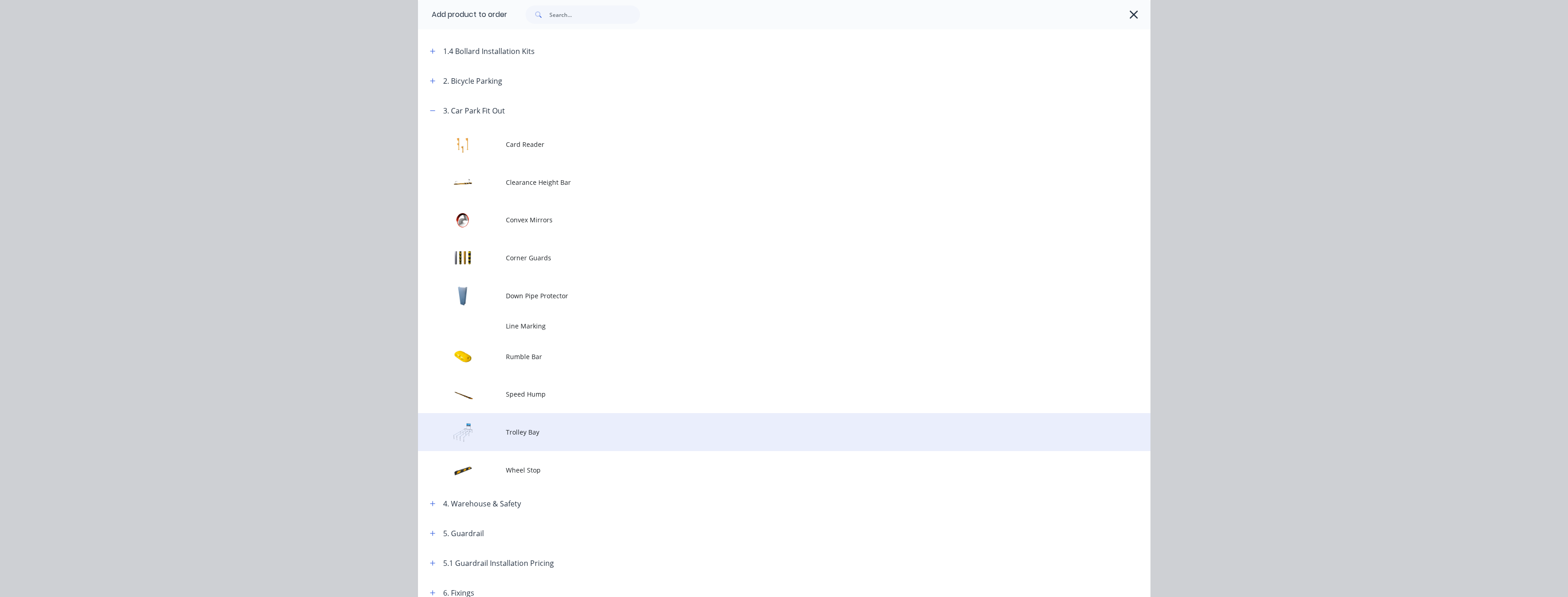
click at [536, 434] on span "Trolley Bay" at bounding box center [763, 432] width 515 height 10
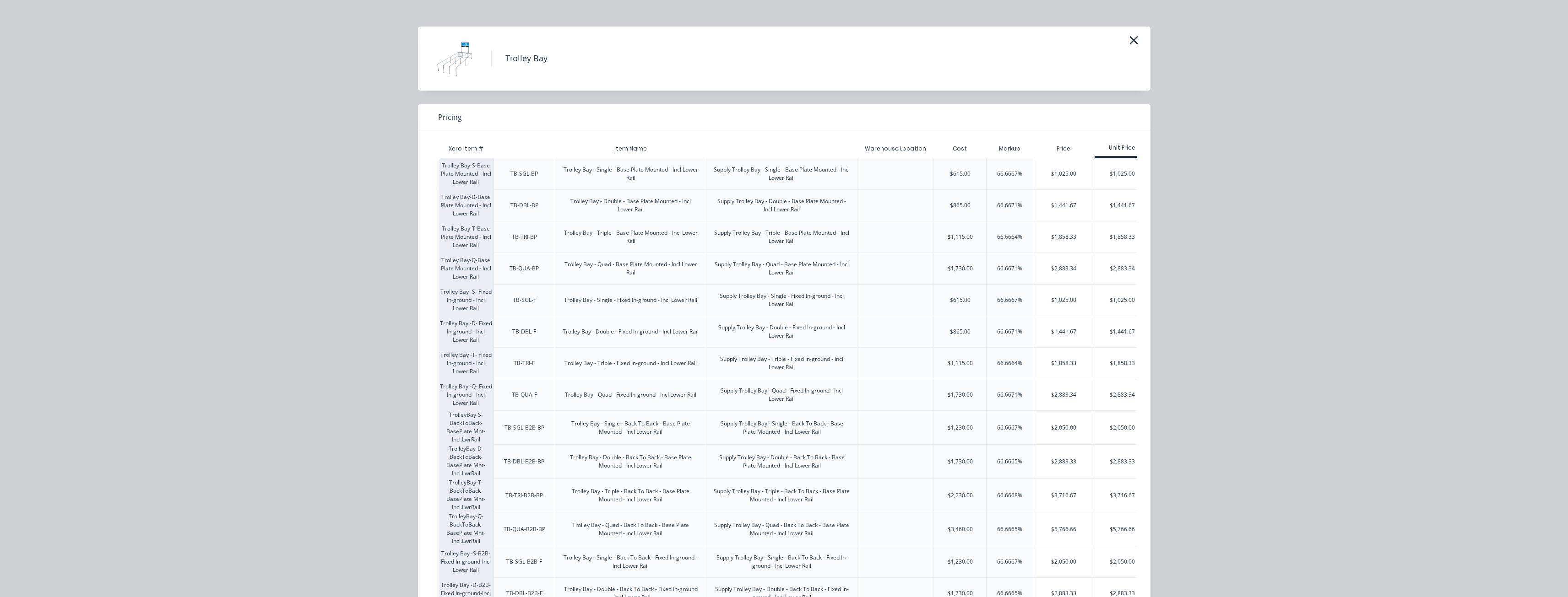
scroll to position [0, 0]
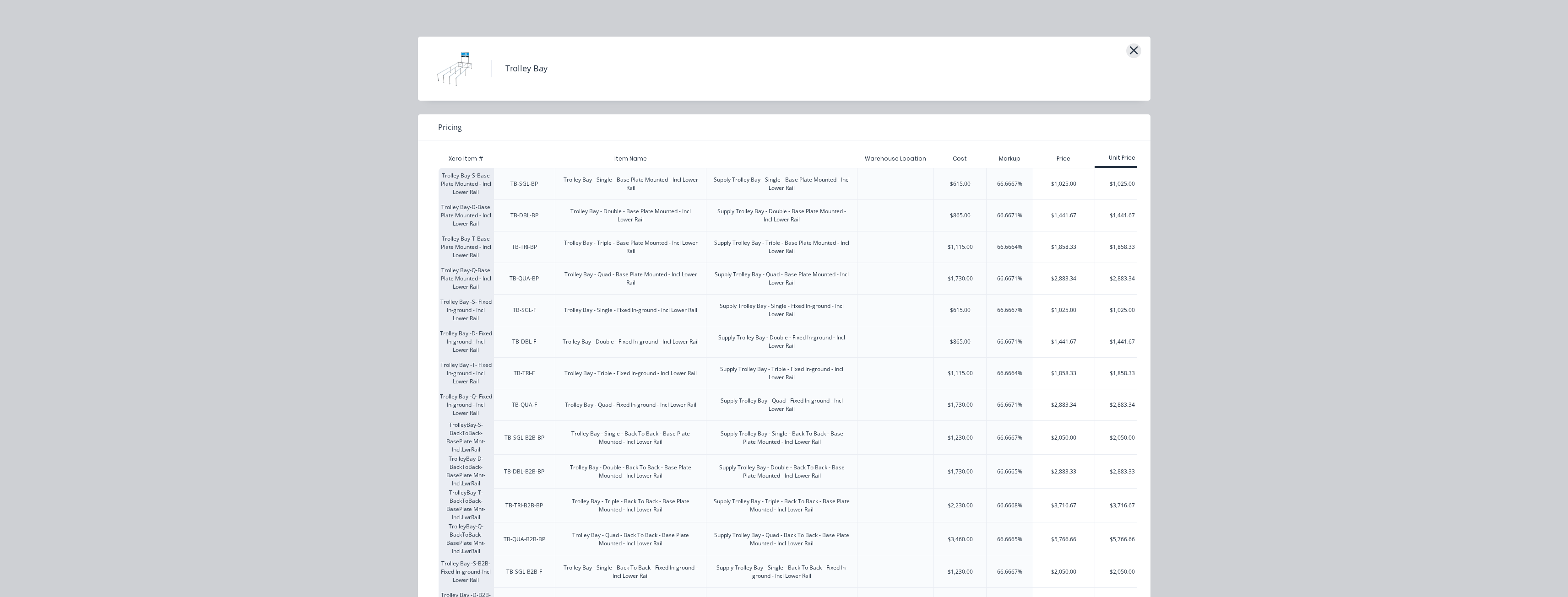
click at [1129, 48] on icon "button" at bounding box center [1134, 50] width 10 height 13
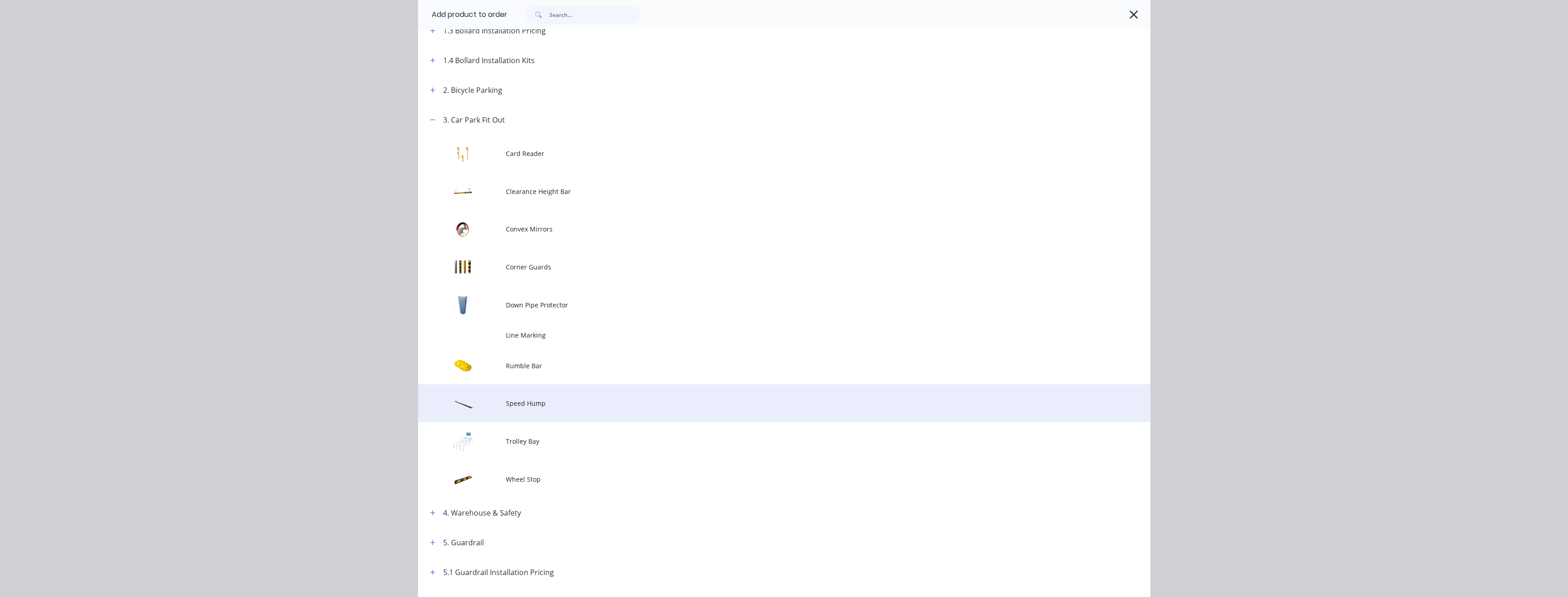
scroll to position [50, 0]
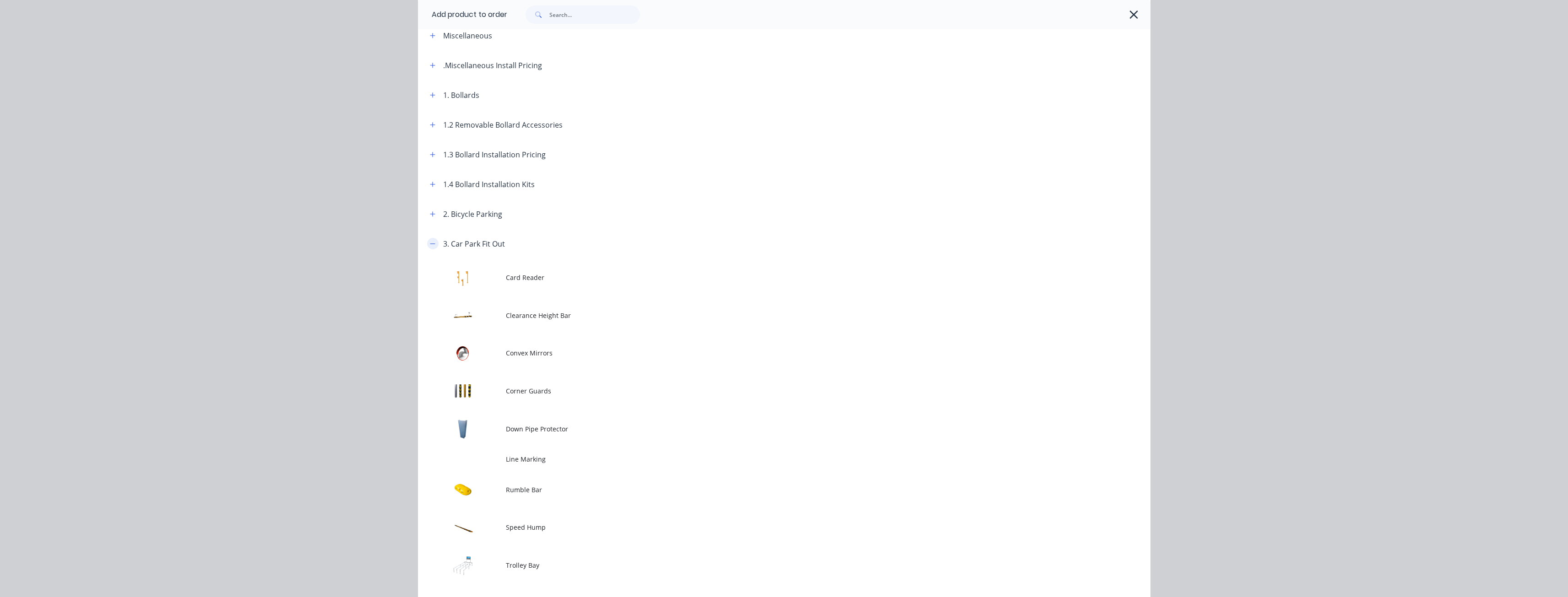
click at [430, 241] on icon "button" at bounding box center [432, 244] width 6 height 6
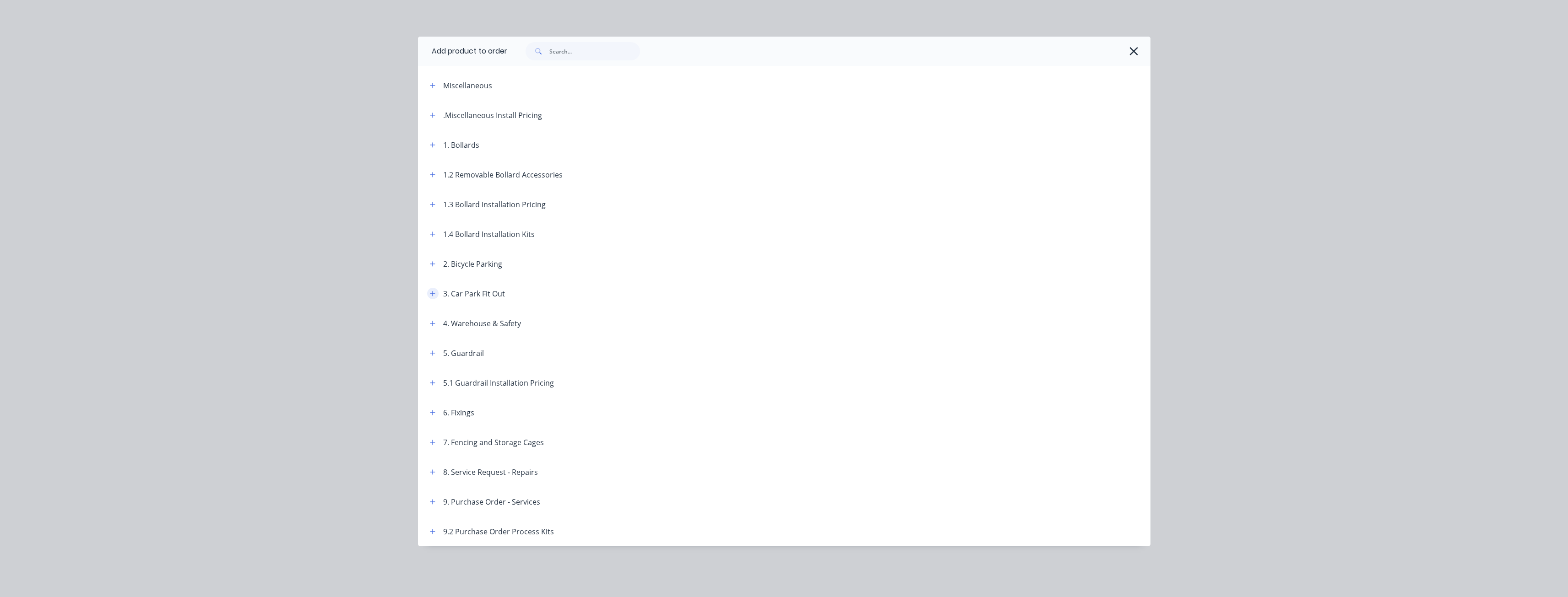
scroll to position [0, 0]
click at [431, 114] on icon "button" at bounding box center [432, 115] width 6 height 6
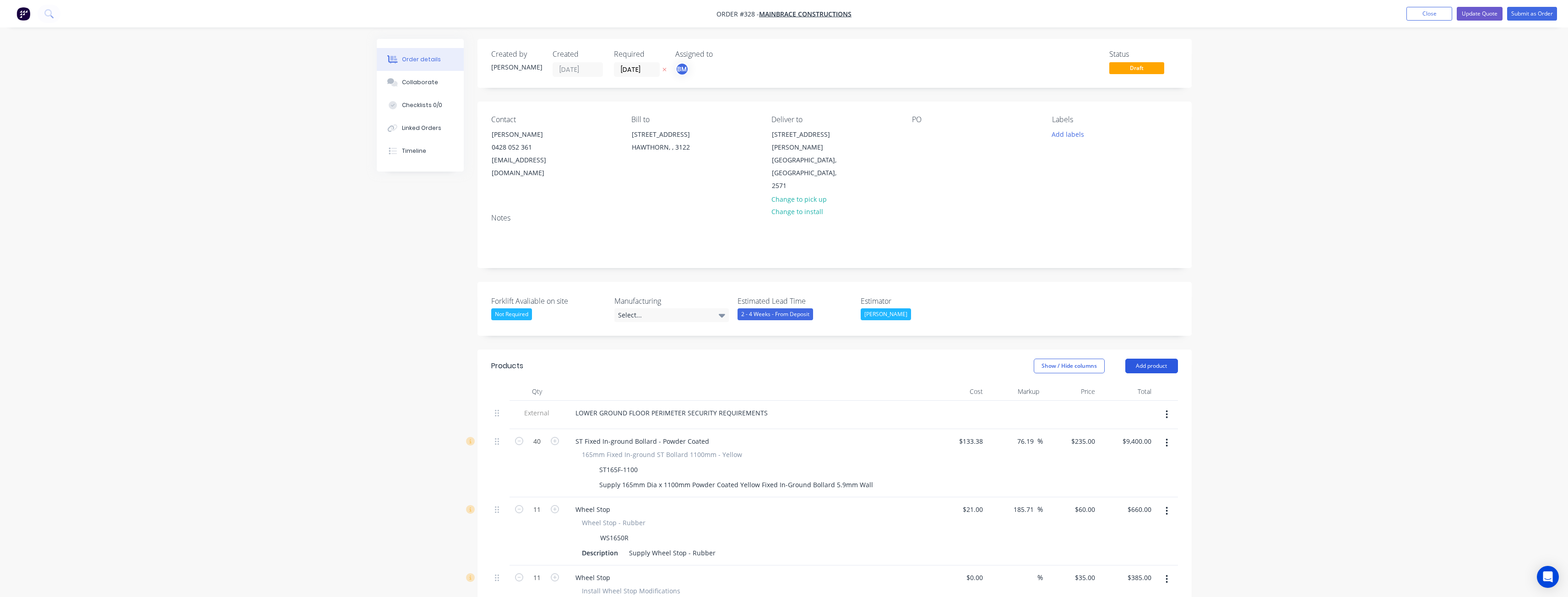
click at [1144, 359] on button "Add product" at bounding box center [1152, 366] width 53 height 15
click at [1136, 383] on div "Product catalogue" at bounding box center [1134, 389] width 70 height 13
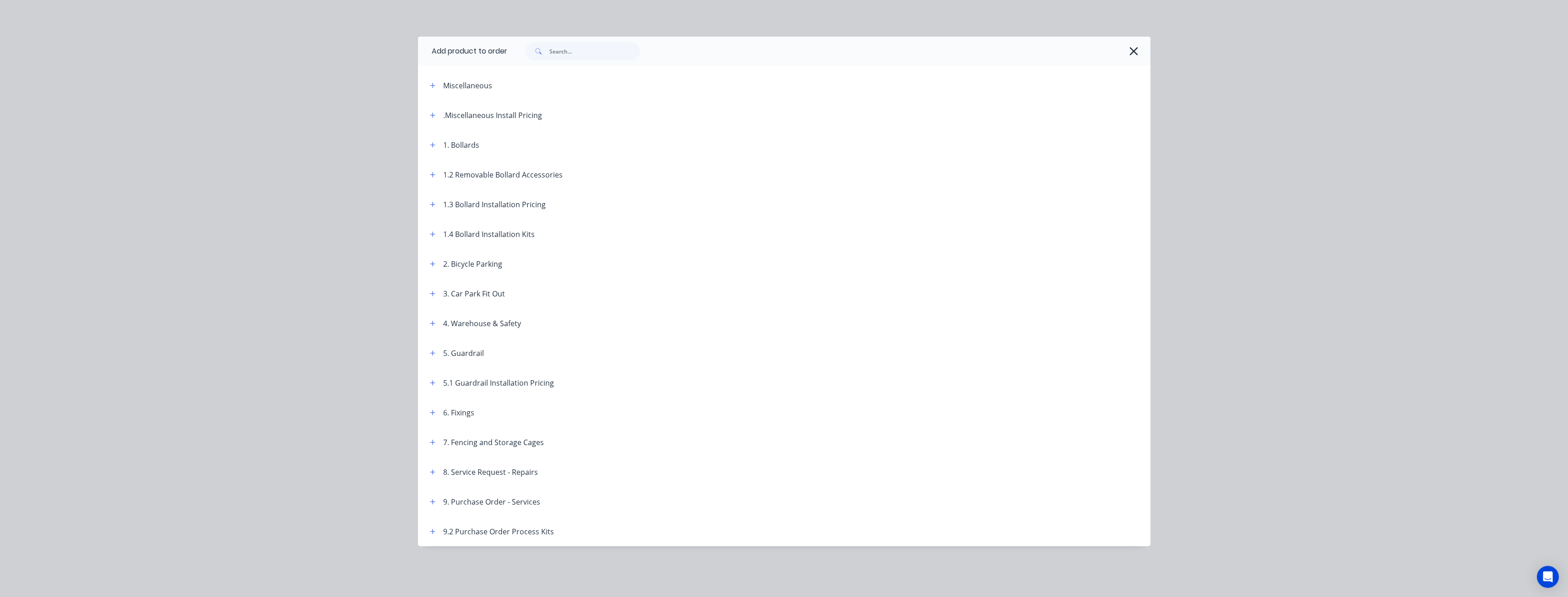
click at [435, 112] on icon "button" at bounding box center [432, 115] width 6 height 6
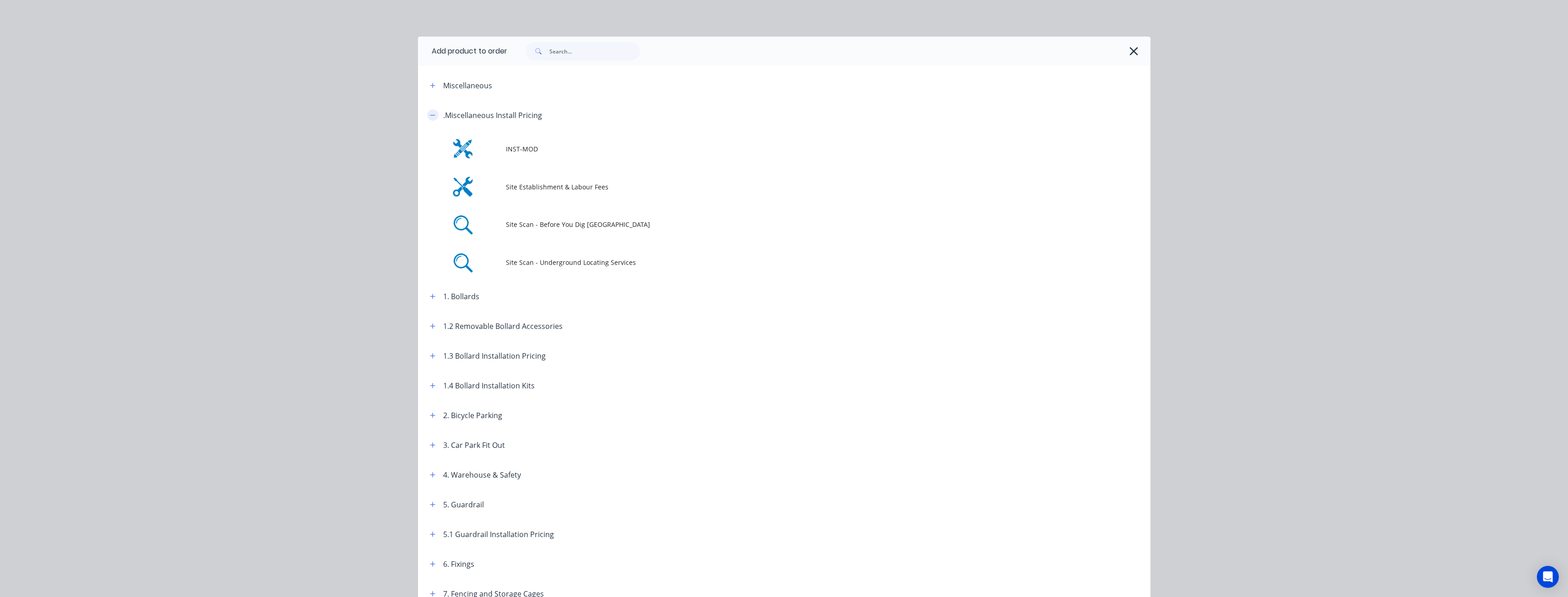
click at [429, 111] on button "button" at bounding box center [433, 115] width 12 height 12
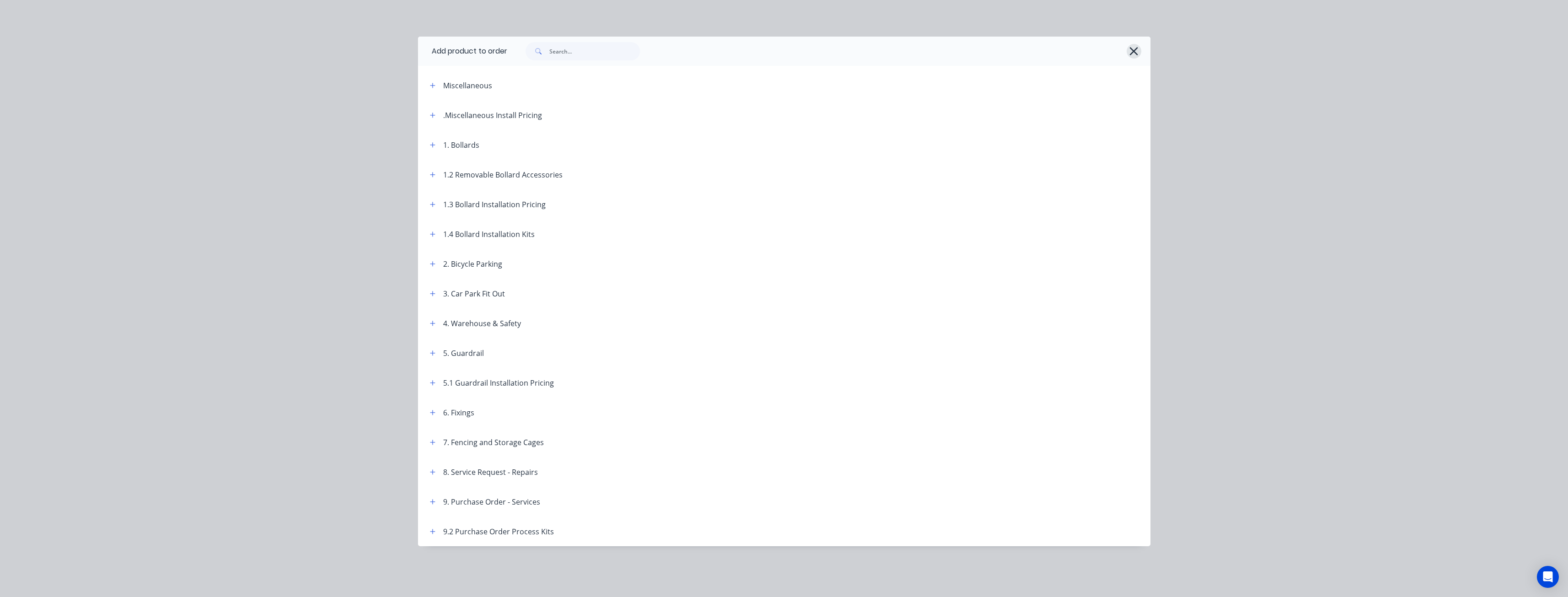
click at [1134, 51] on icon "button" at bounding box center [1133, 51] width 8 height 8
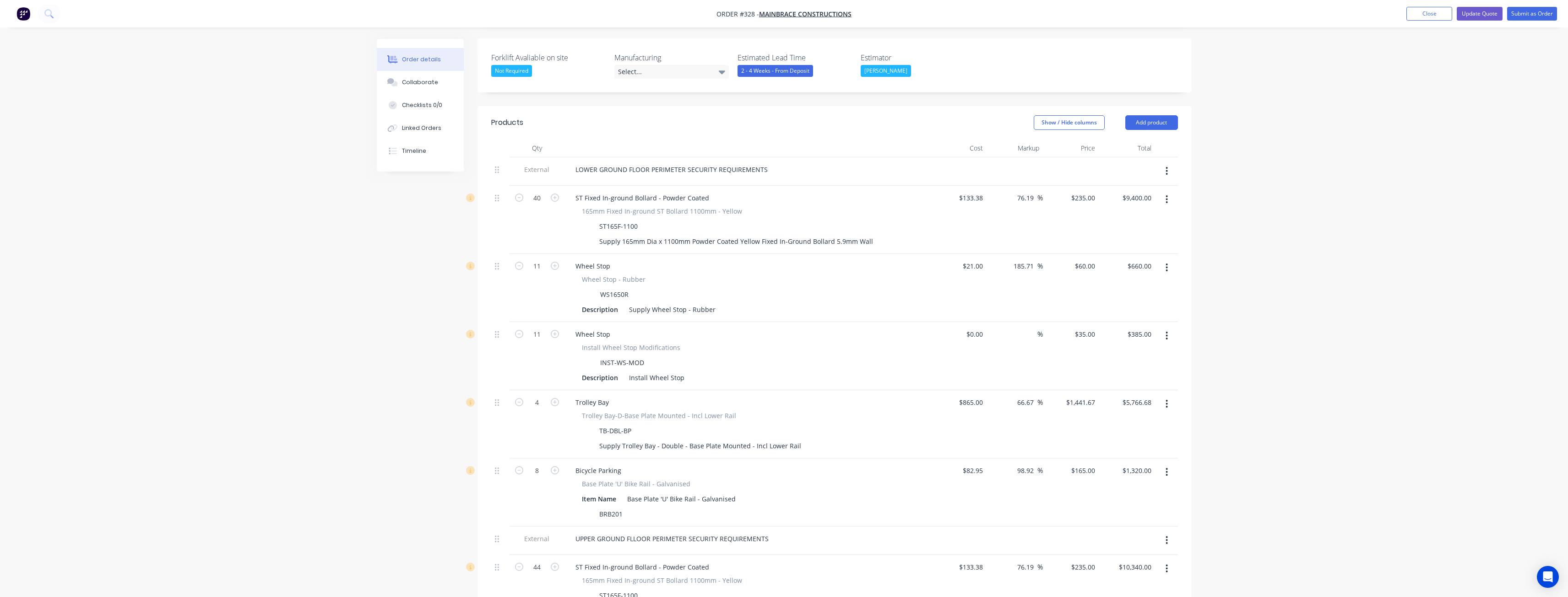
scroll to position [229, 0]
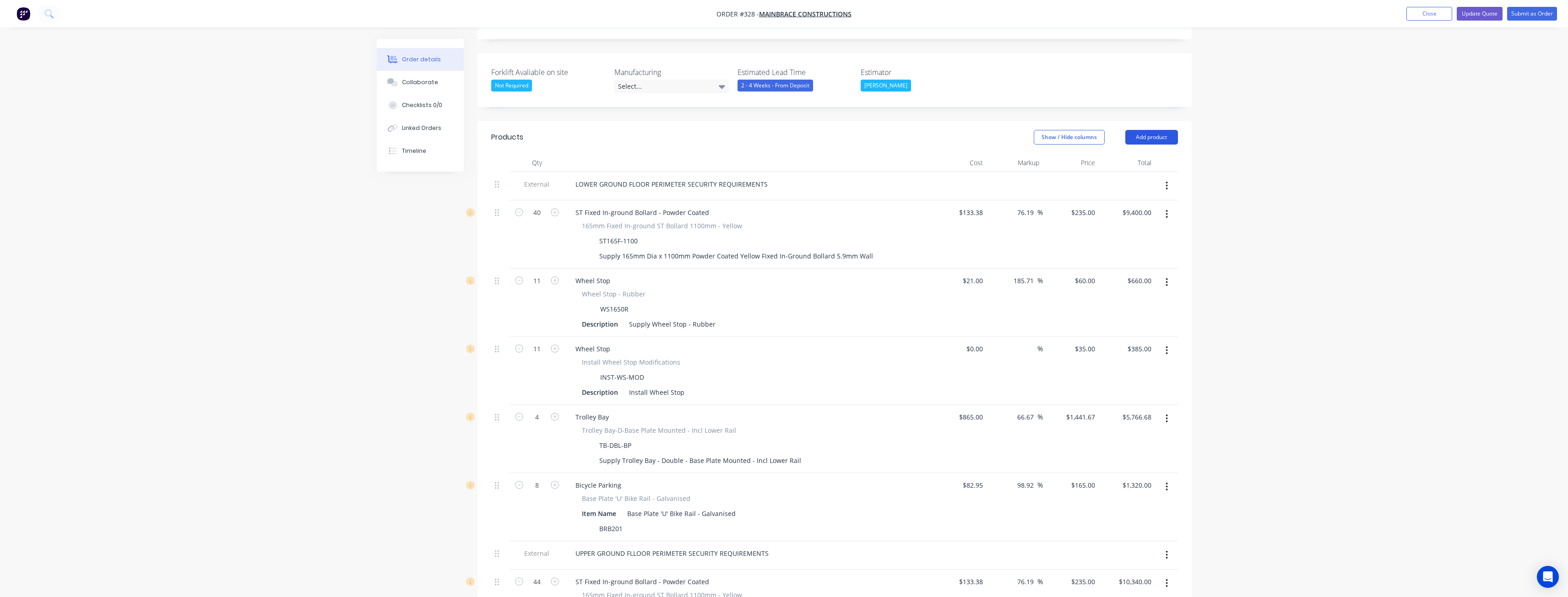
click at [1143, 130] on button "Add product" at bounding box center [1152, 137] width 53 height 15
click at [1129, 154] on div "Product catalogue" at bounding box center [1134, 161] width 70 height 13
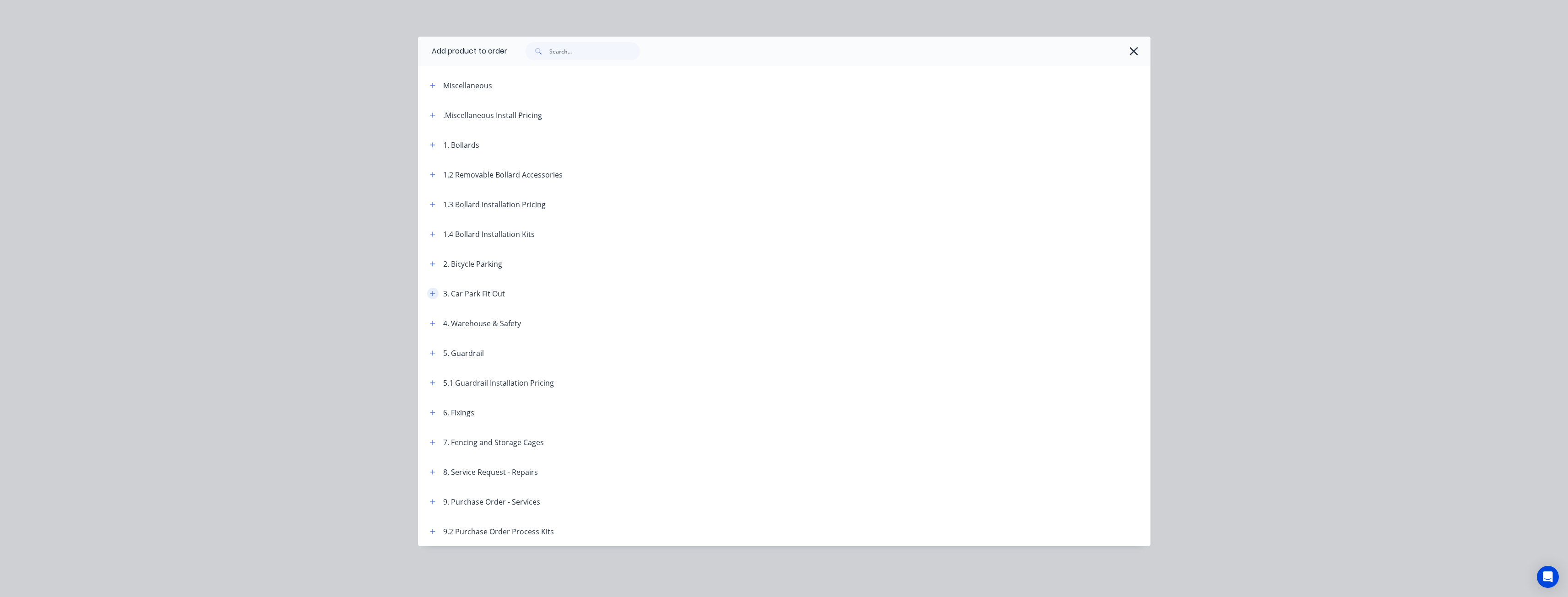
click at [433, 291] on icon "button" at bounding box center [432, 294] width 6 height 6
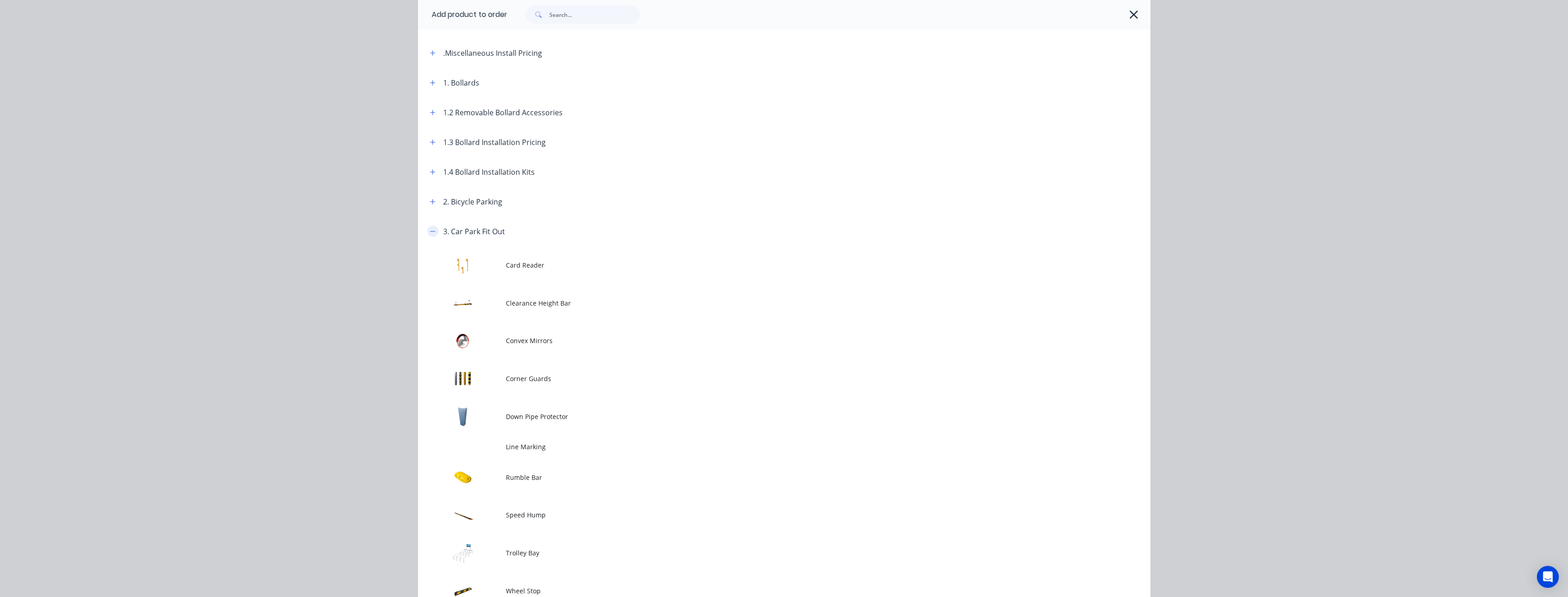
scroll to position [137, 0]
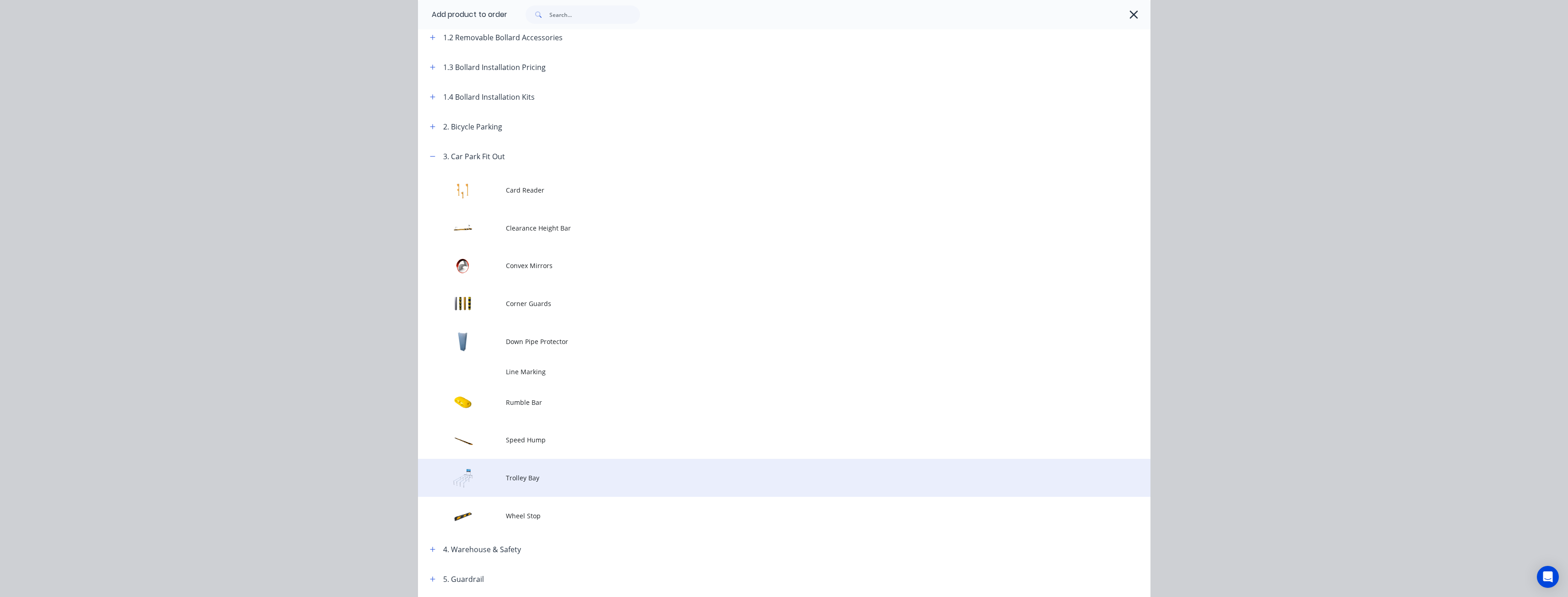
click at [529, 478] on span "Trolley Bay" at bounding box center [763, 478] width 515 height 10
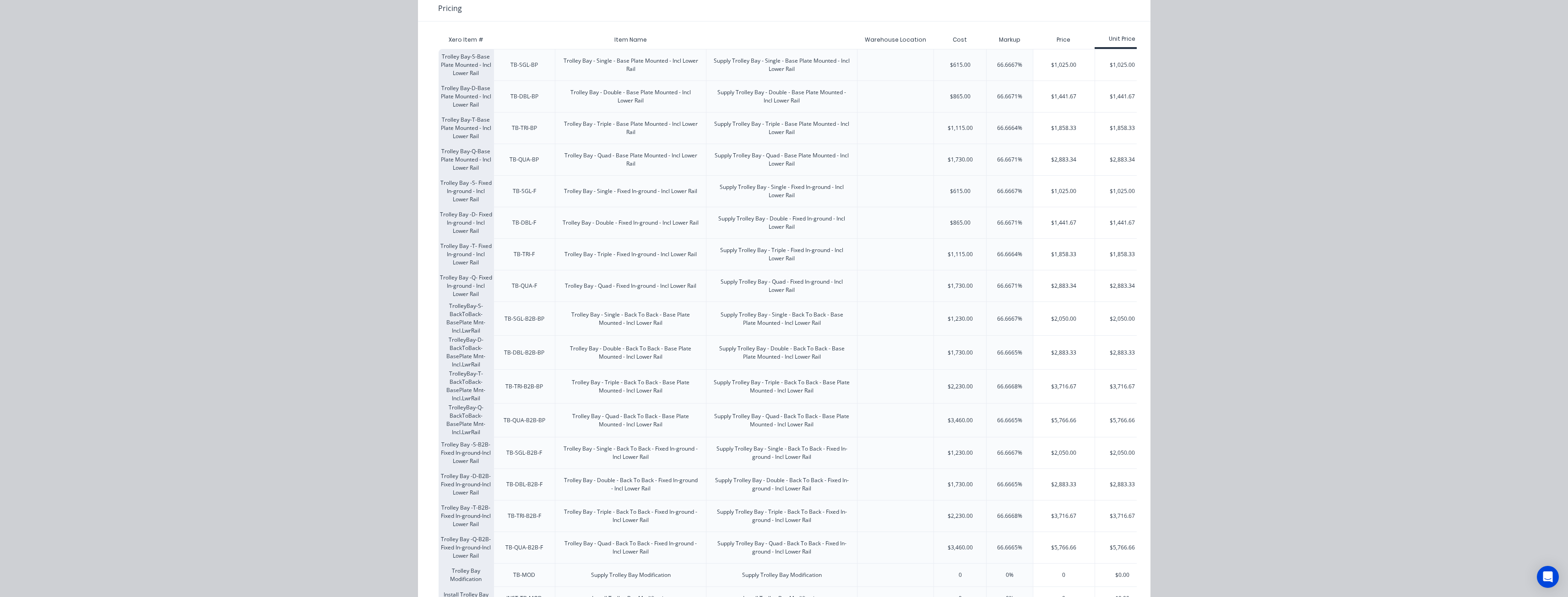
scroll to position [166, 0]
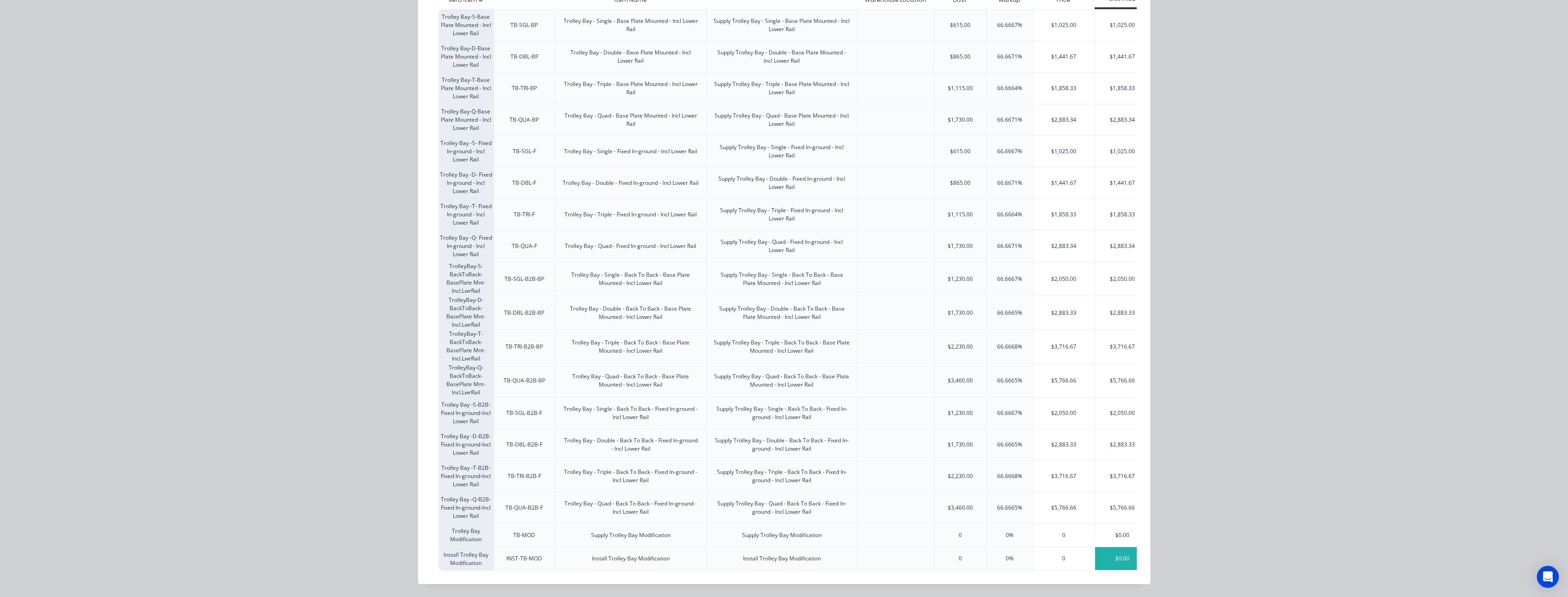
click at [1114, 548] on div "$0.00" at bounding box center [1122, 559] width 55 height 23
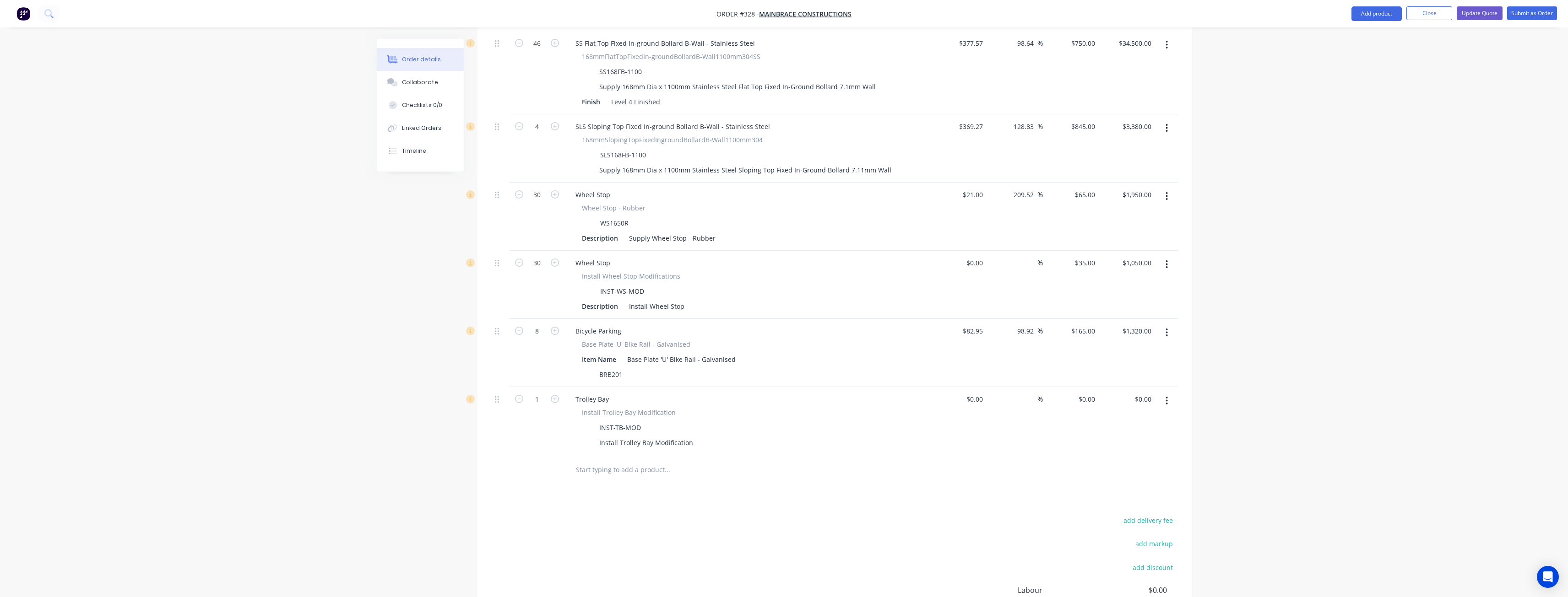
scroll to position [870, 0]
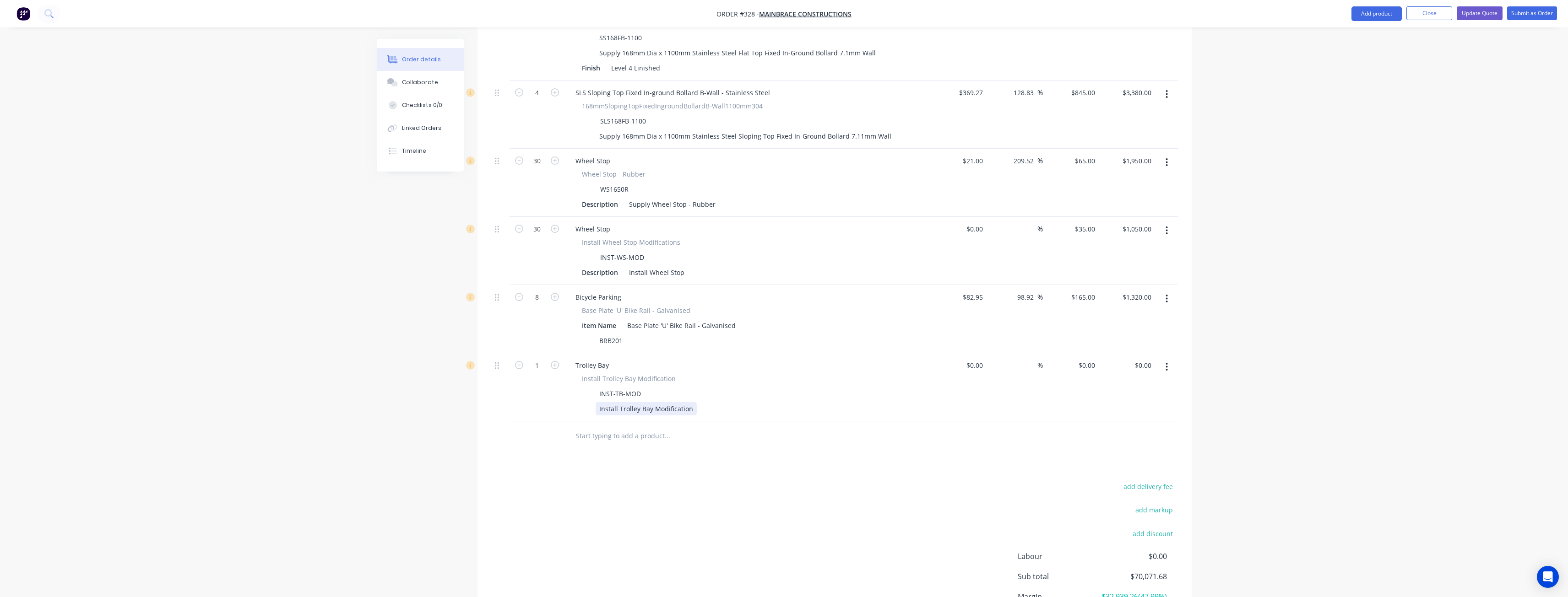
click at [691, 402] on div "Install Trolley Bay Modification" at bounding box center [646, 409] width 101 height 13
click at [1091, 359] on input "0" at bounding box center [1093, 365] width 10 height 13
type input "$545.00"
click at [727, 507] on div "add delivery fee add markup add discount Labour $0.00 Sub total $70,616.68 Marg…" at bounding box center [834, 568] width 686 height 177
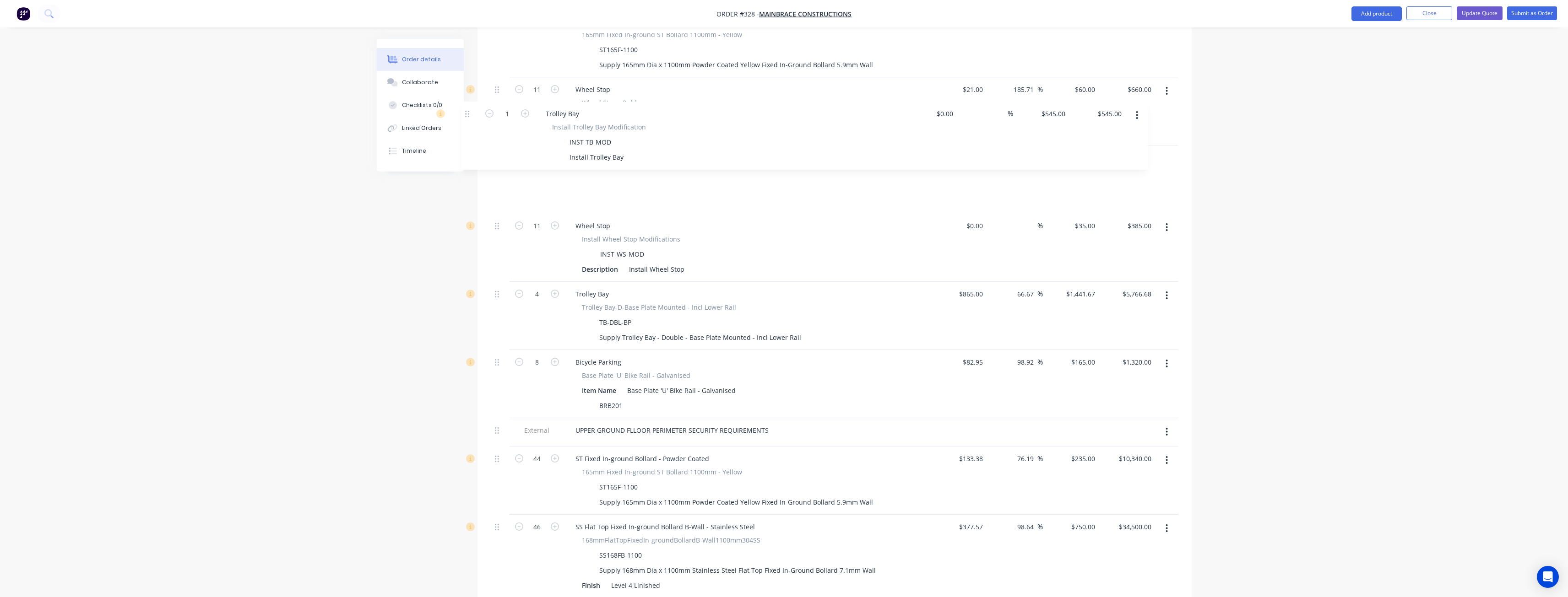
scroll to position [413, 0]
drag, startPoint x: 498, startPoint y: 570, endPoint x: 488, endPoint y: 268, distance: 302.2
click at [488, 268] on div "Qty Cost Markup Price Total External LOWER GROUND FLOOR PERIMETER SECURITY REQU…" at bounding box center [834, 438] width 714 height 938
click at [541, 35] on input "1" at bounding box center [537, 28] width 24 height 13
type input "4"
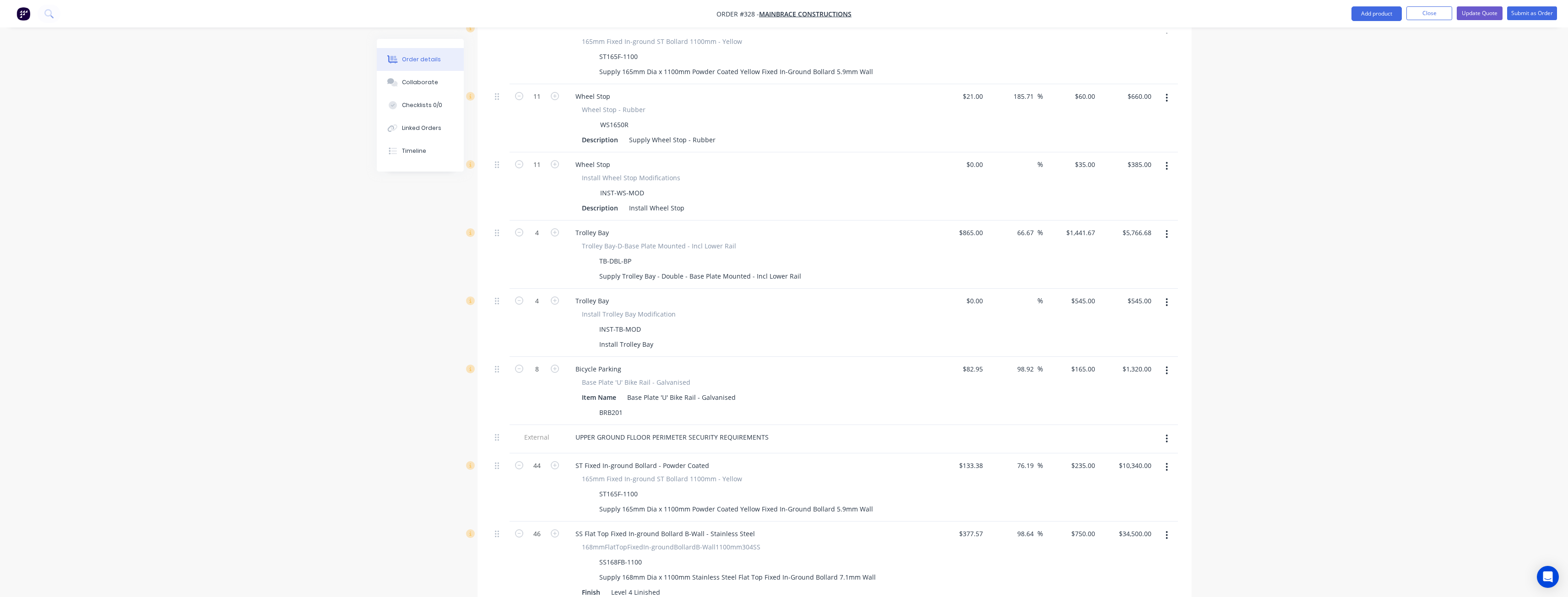
type input "$2,180.00"
click at [305, 353] on div "Order details Collaborate Checklists 0/0 Linked Orders Timeline Order details C…" at bounding box center [784, 364] width 1568 height 1554
click at [619, 338] on div "Install Trolley Bay" at bounding box center [626, 345] width 61 height 13
click at [223, 336] on div "Order details Collaborate Checklists 0/0 Linked Orders Timeline Order details C…" at bounding box center [784, 364] width 1568 height 1554
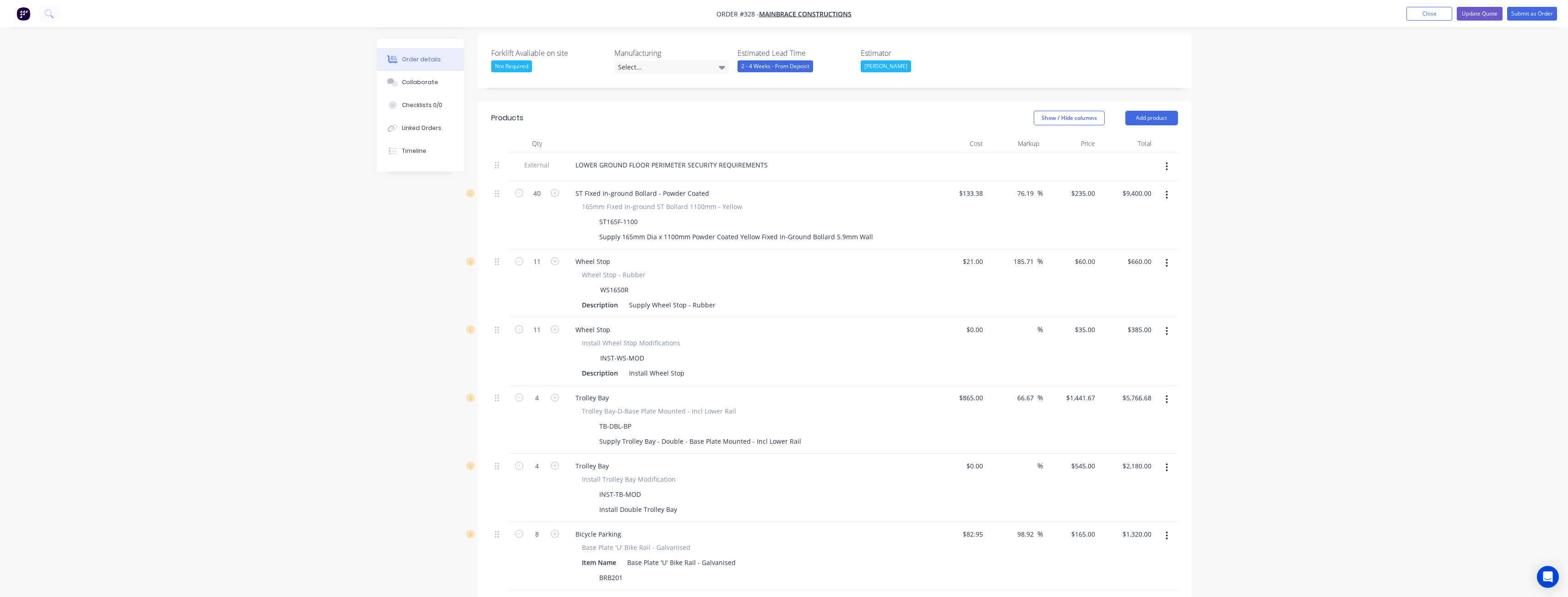
scroll to position [185, 0]
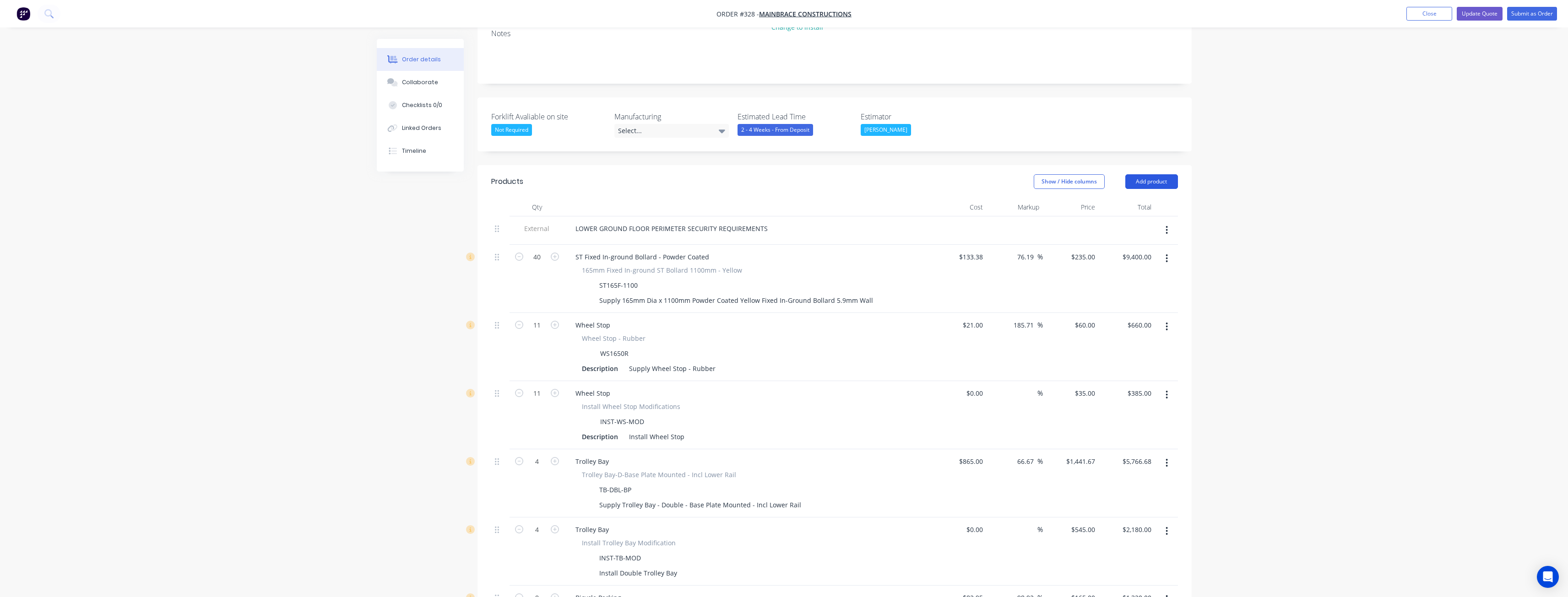
click at [1138, 174] on button "Add product" at bounding box center [1152, 181] width 53 height 15
click at [1120, 198] on div "Product catalogue" at bounding box center [1134, 205] width 70 height 13
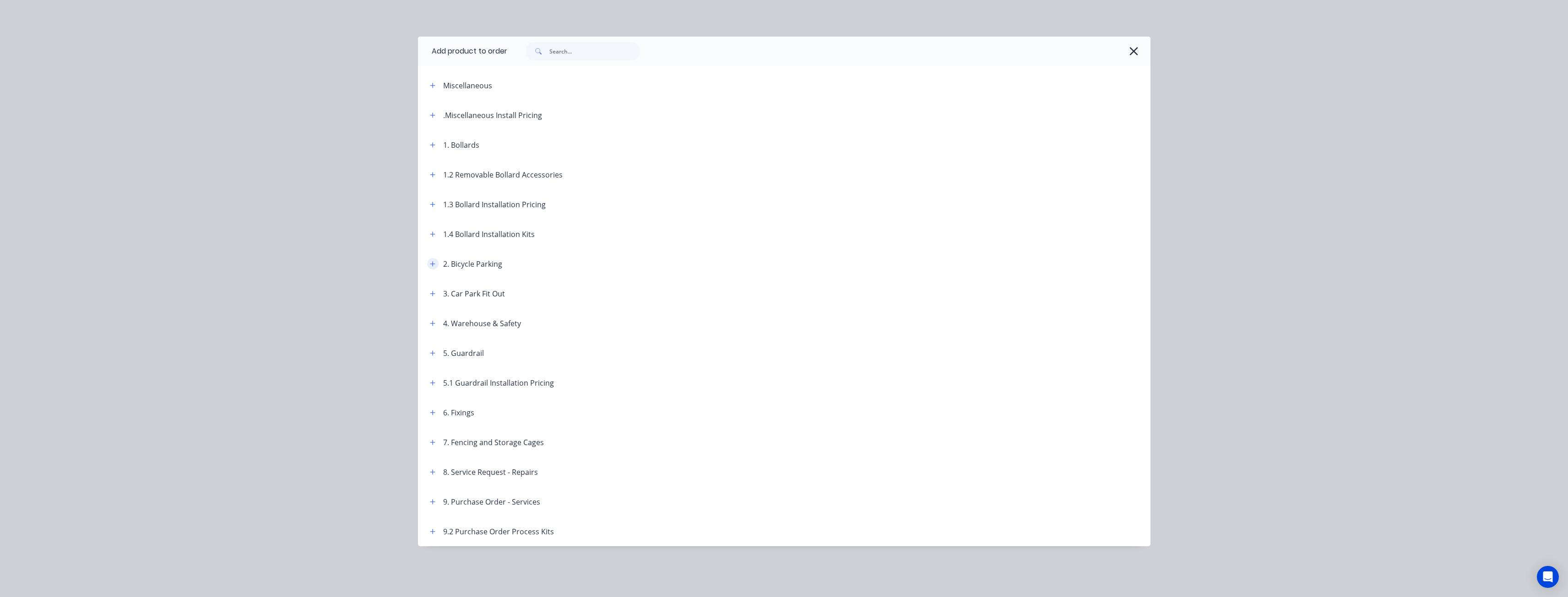
click at [433, 262] on icon "button" at bounding box center [432, 264] width 6 height 6
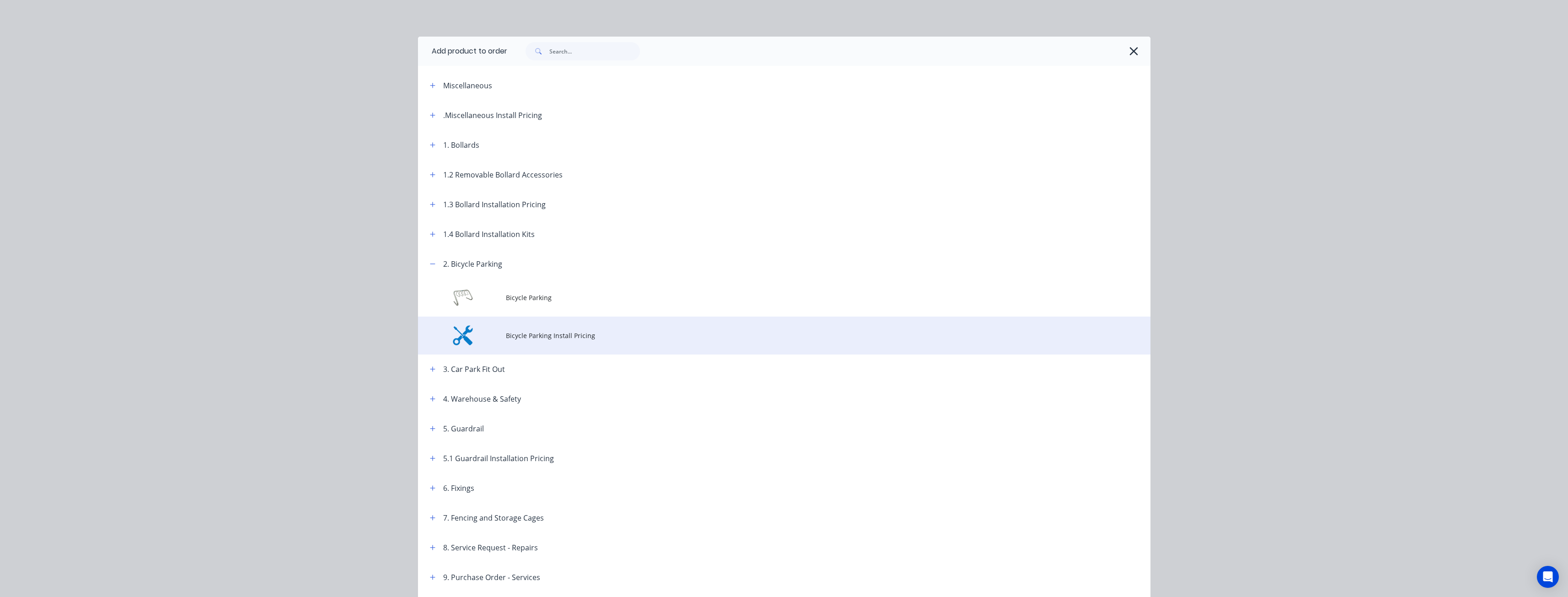
click at [543, 340] on span "Bicycle Parking Install Pricing" at bounding box center [763, 335] width 515 height 10
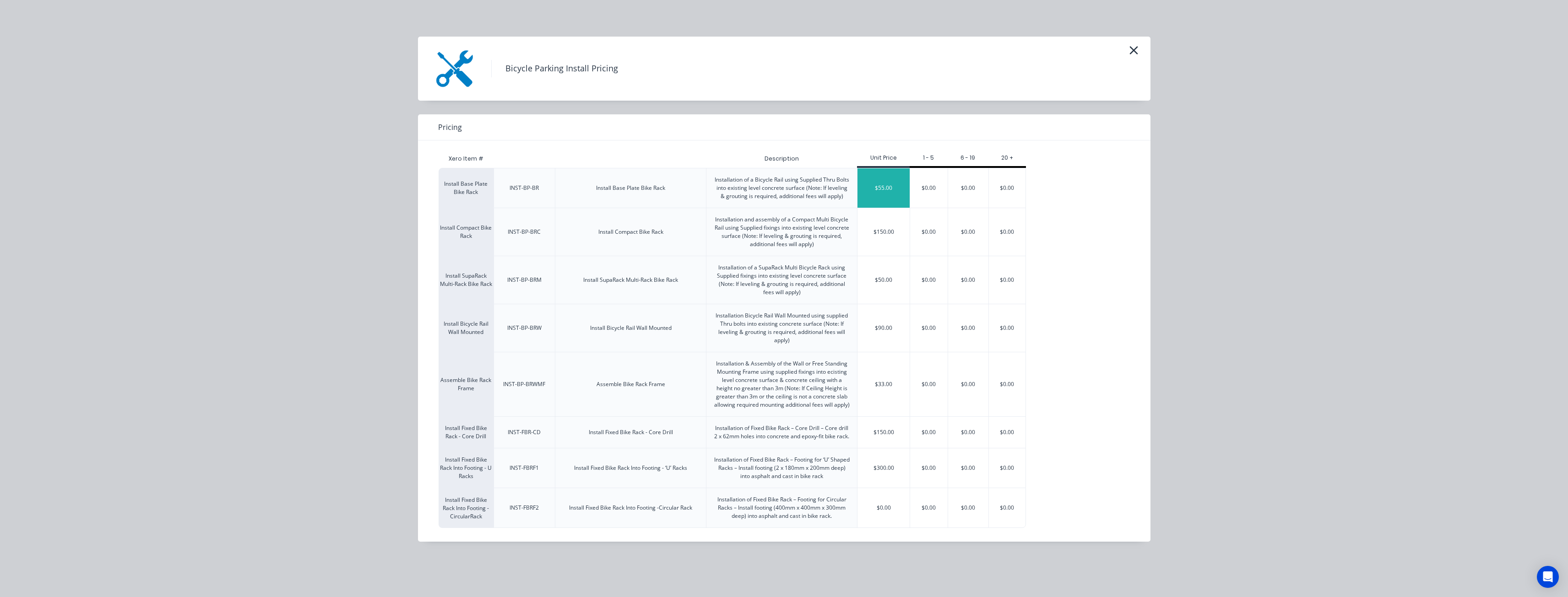
click at [882, 184] on div "$55.00" at bounding box center [883, 188] width 52 height 39
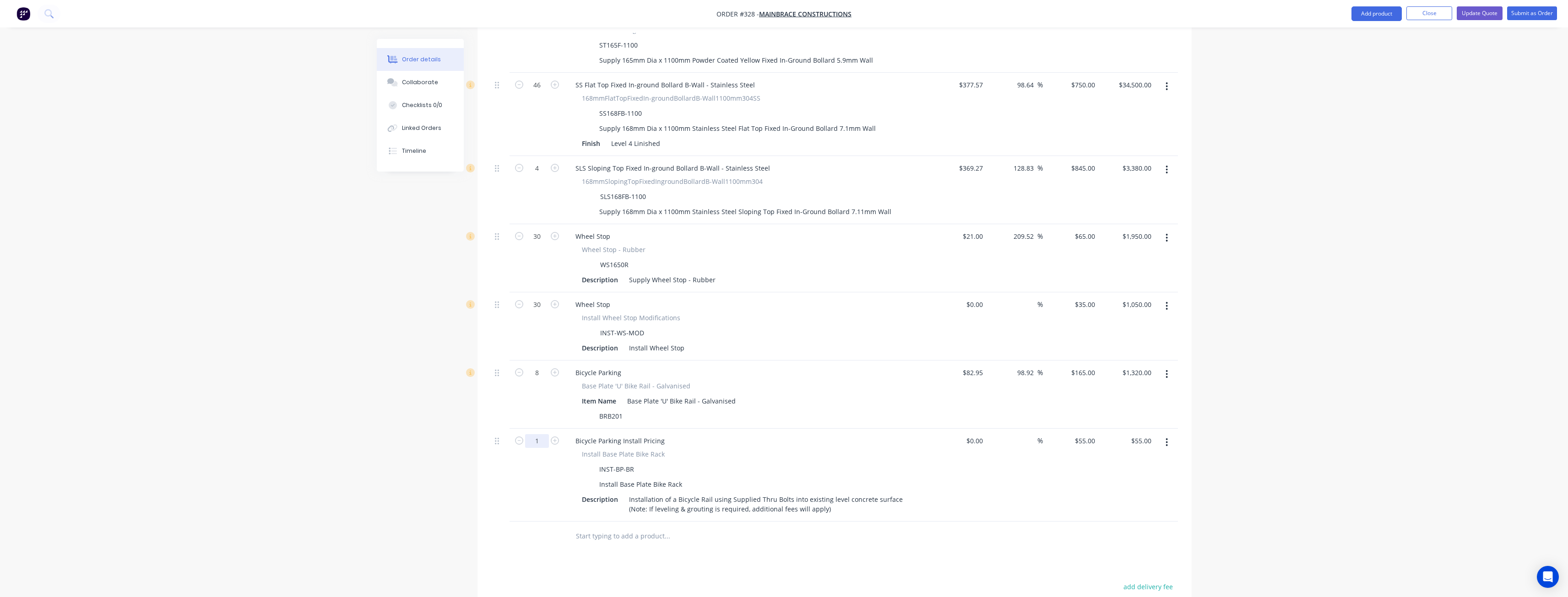
scroll to position [871, 0]
type input "8"
click at [499, 531] on div "Products Show / Hide columns Add product Qty Cost Markup Price Total External L…" at bounding box center [834, 120] width 714 height 1283
type input "$440.00"
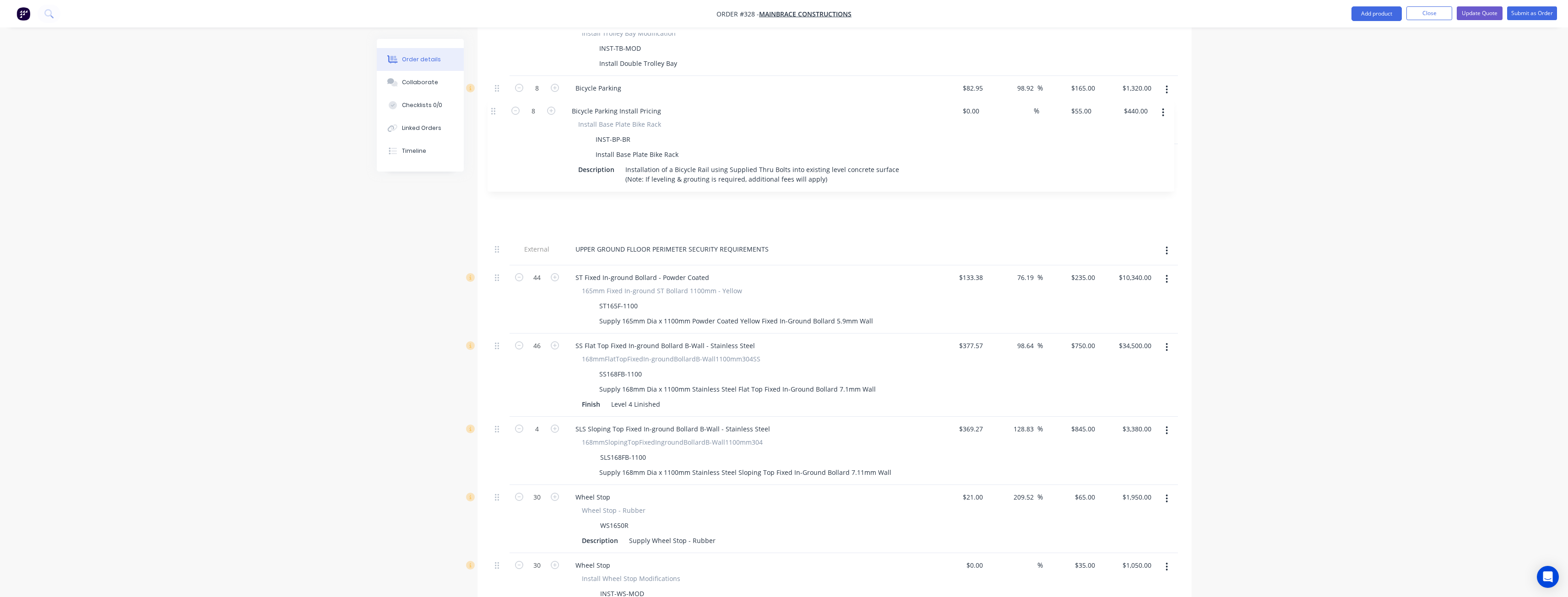
scroll to position [692, 0]
drag, startPoint x: 498, startPoint y: 500, endPoint x: 484, endPoint y: 119, distance: 381.3
click at [484, 119] on div "Qty Cost Markup Price Total External LOWER GROUND FLOOR PERIMETER SECURITY REQU…" at bounding box center [834, 206] width 714 height 1031
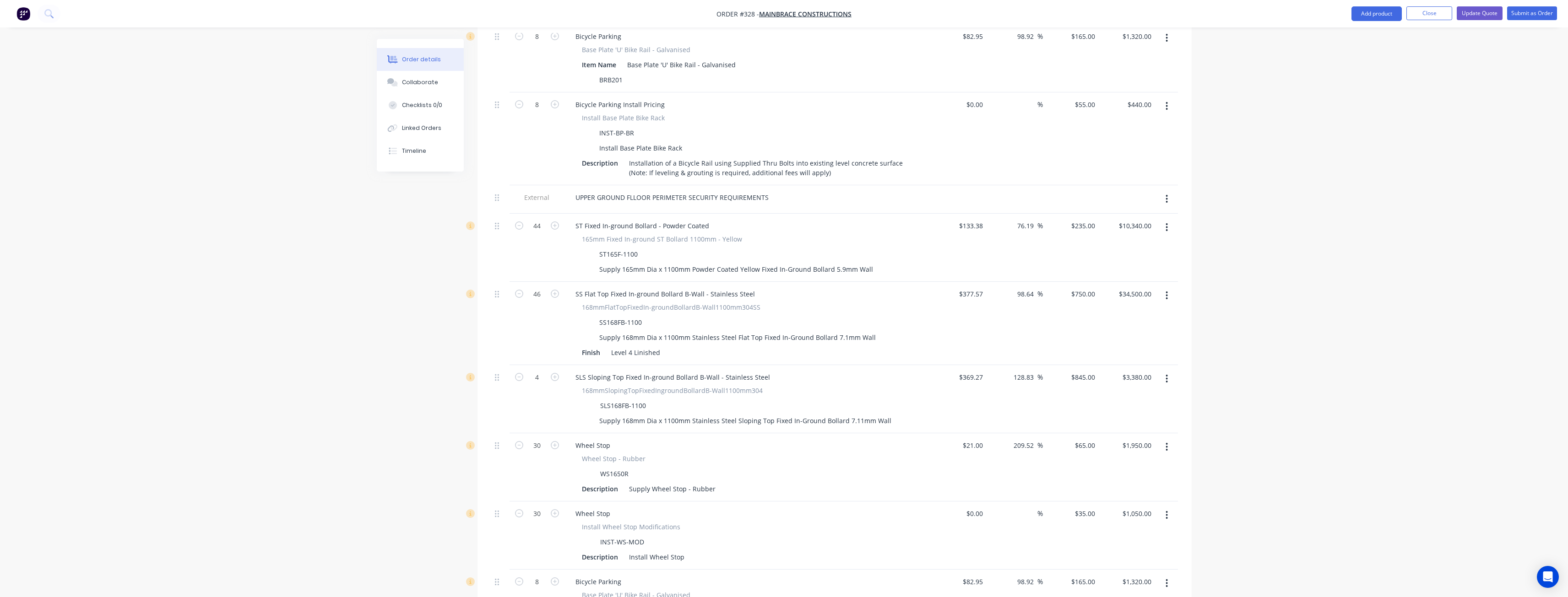
scroll to position [738, 0]
click at [867, 271] on div "Supply 165mm Dia x 1100mm Powder Coated Yellow Fixed In-Ground Bollard 5.9mm Wa…" at bounding box center [736, 277] width 281 height 13
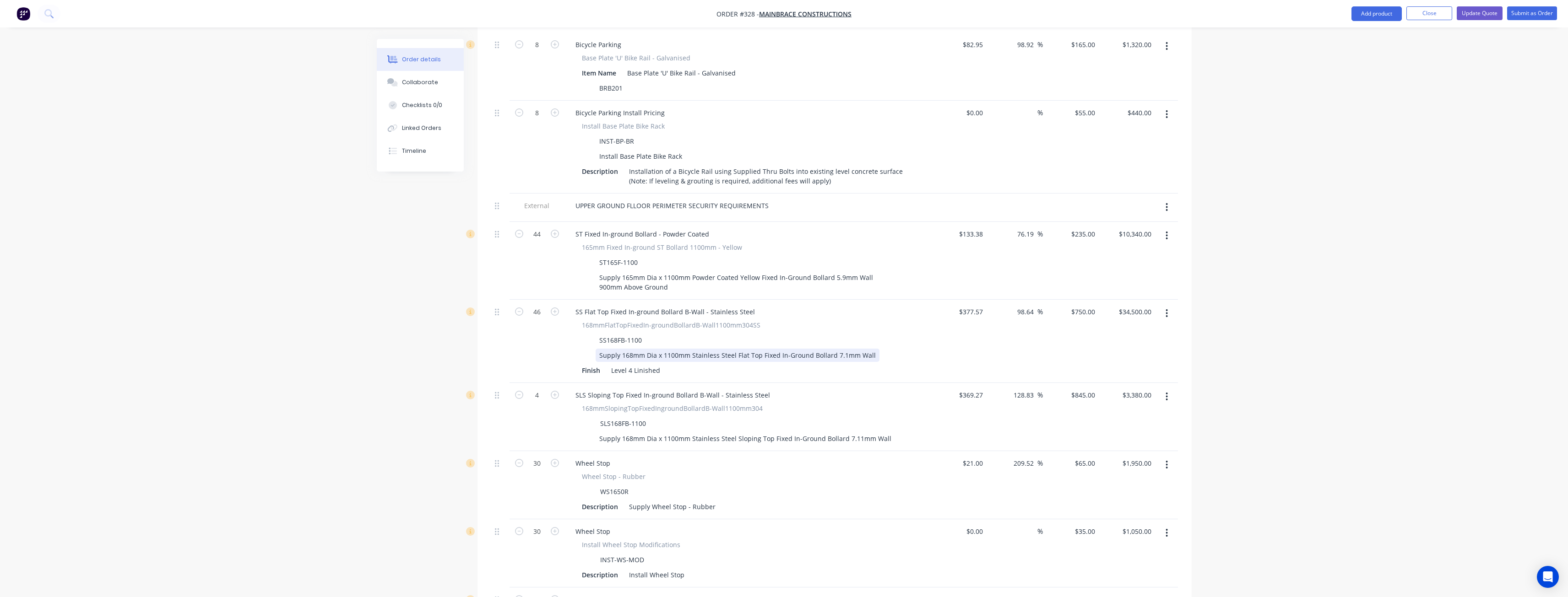
click at [867, 349] on div "Supply 168mm Dia x 1100mm Stainless Steel Flat Top Fixed In-Ground Bollard 7.1m…" at bounding box center [737, 356] width 284 height 13
click at [885, 442] on div "Supply 168mm Dia x 1100mm Stainless Steel Sloping Top Fixed In-Ground Bollard 7…" at bounding box center [745, 449] width 300 height 13
click at [333, 406] on div "Order details Collaborate Checklists 0/0 Linked Orders Timeline Order details C…" at bounding box center [784, 100] width 1568 height 1676
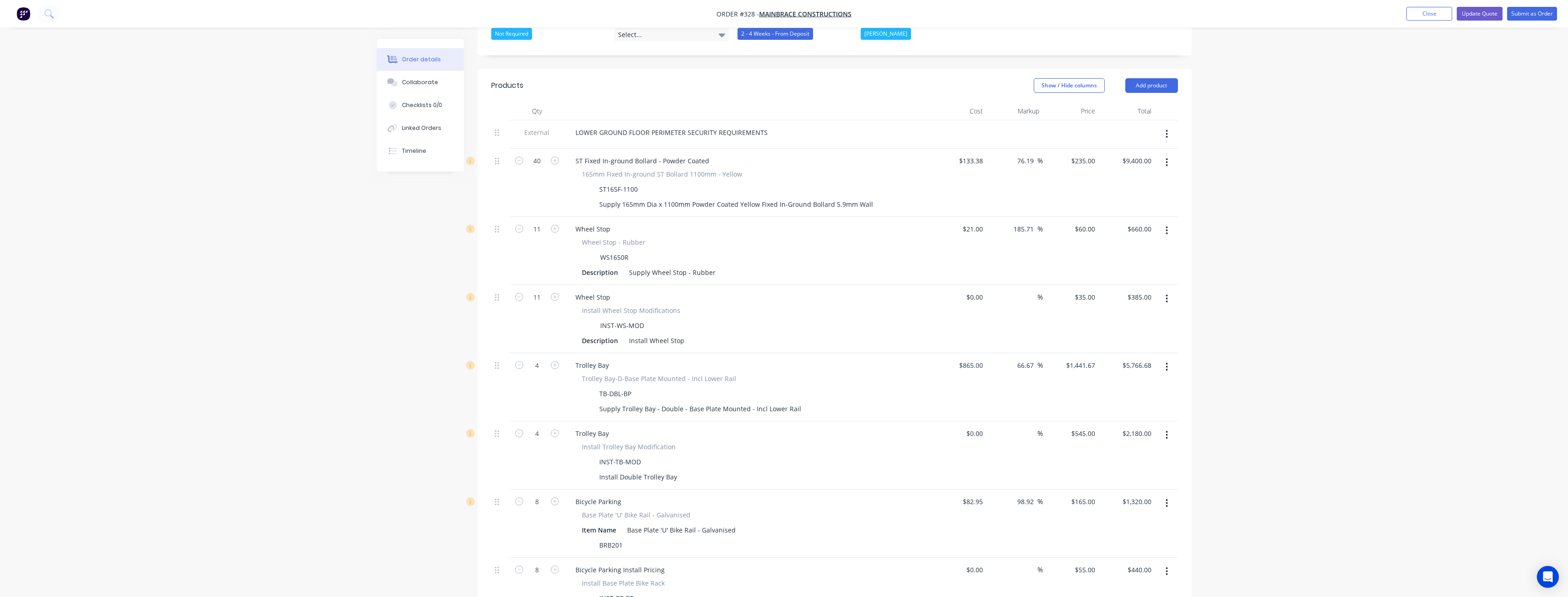
scroll to position [280, 0]
click at [867, 198] on div "Supply 165mm Dia x 1100mm Powder Coated Yellow Fixed In-Ground Bollard 5.9mm Wa…" at bounding box center [736, 205] width 281 height 13
click at [301, 312] on div "Order details Collaborate Checklists 0/0 Linked Orders Timeline Order details C…" at bounding box center [784, 563] width 1568 height 1685
